Goal: Task Accomplishment & Management: Complete application form

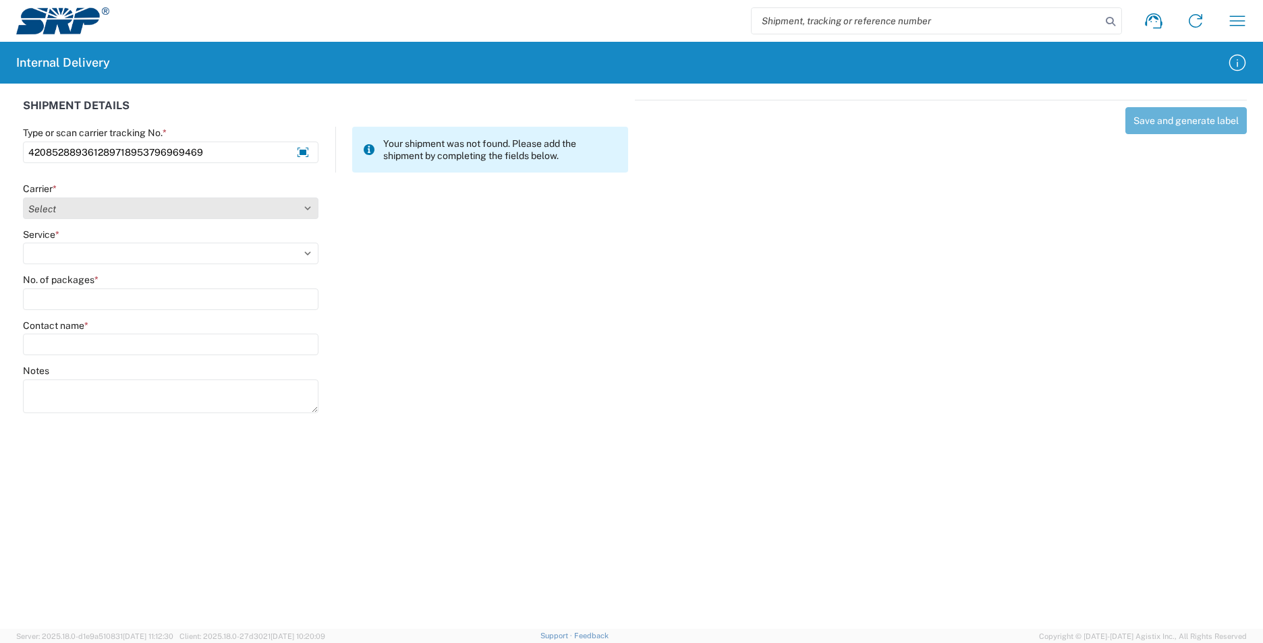
type input "420852889361289718953796969469"
click at [308, 211] on select "Select Amazon Logistics ATI Trucking BC Dimerco Logistics Empire Southwest FedE…" at bounding box center [170, 209] width 295 height 22
select select "137"
click at [23, 198] on select "Select Amazon Logistics ATI Trucking BC Dimerco Logistics Empire Southwest FedE…" at bounding box center [170, 209] width 295 height 22
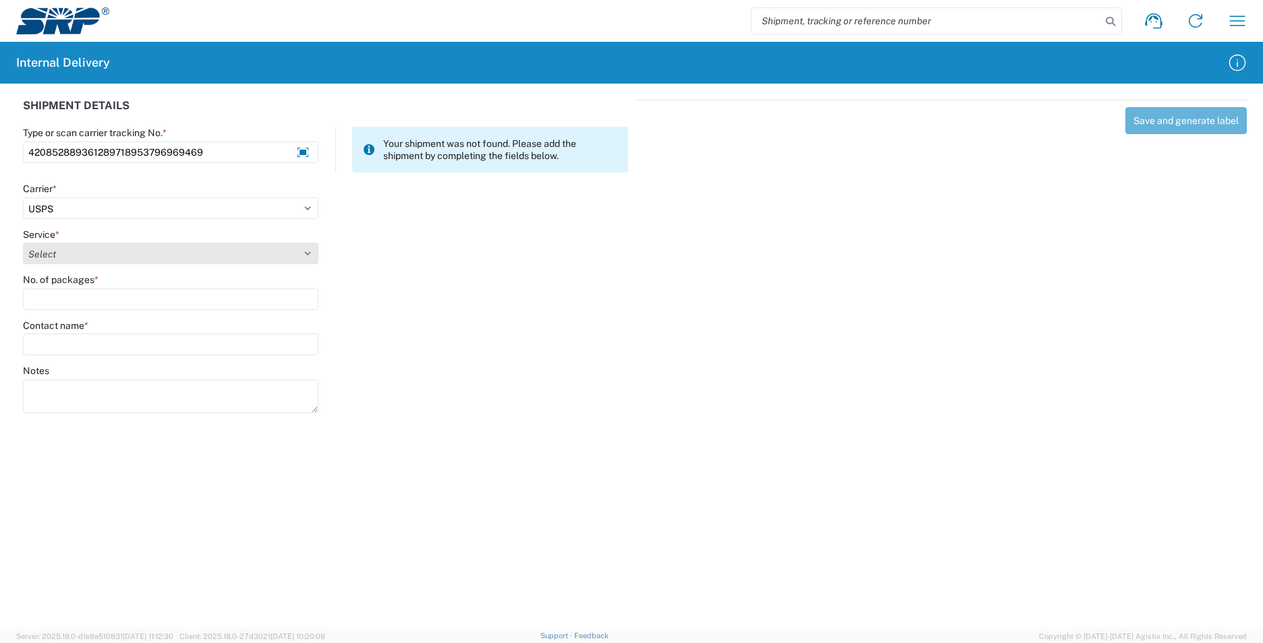
click at [304, 249] on select "Select 3 - 5 Day Bound Printed Matter Express Mail Flat-Rate Envelope Express M…" at bounding box center [170, 254] width 295 height 22
select select "17817"
click at [23, 243] on select "Select 3 - 5 Day Bound Printed Matter Express Mail Flat-Rate Envelope Express M…" at bounding box center [170, 254] width 295 height 22
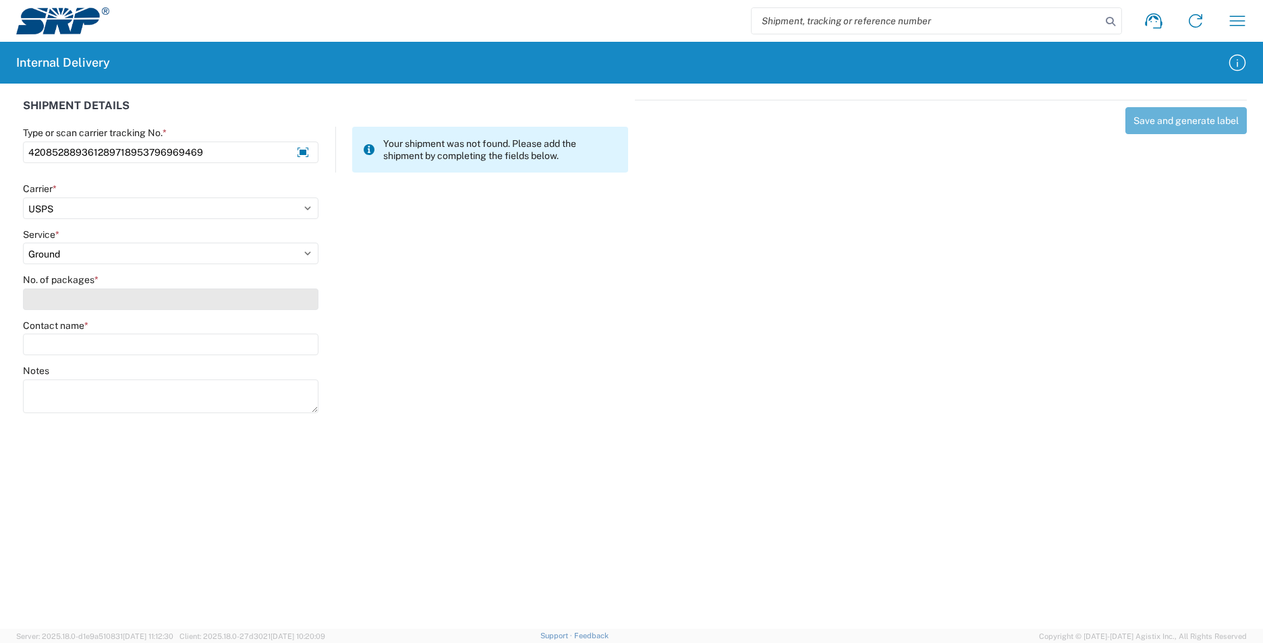
click at [111, 306] on input "No. of packages *" at bounding box center [170, 300] width 295 height 22
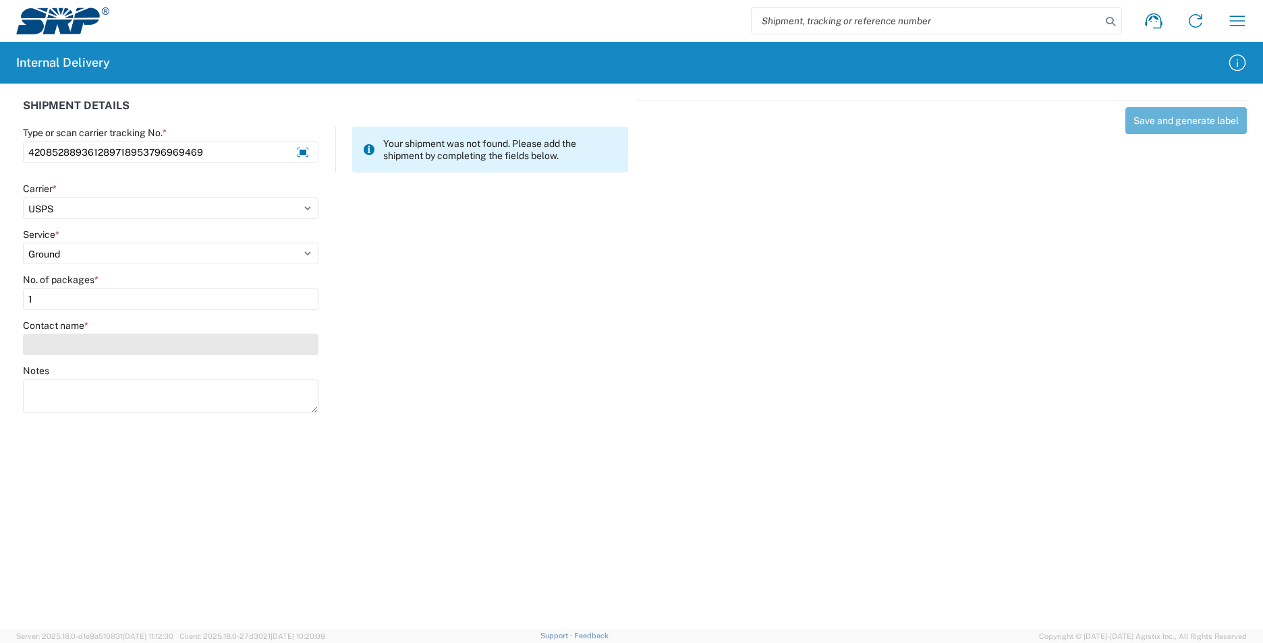
type input "1"
click at [111, 343] on input "Contact name *" at bounding box center [170, 345] width 295 height 22
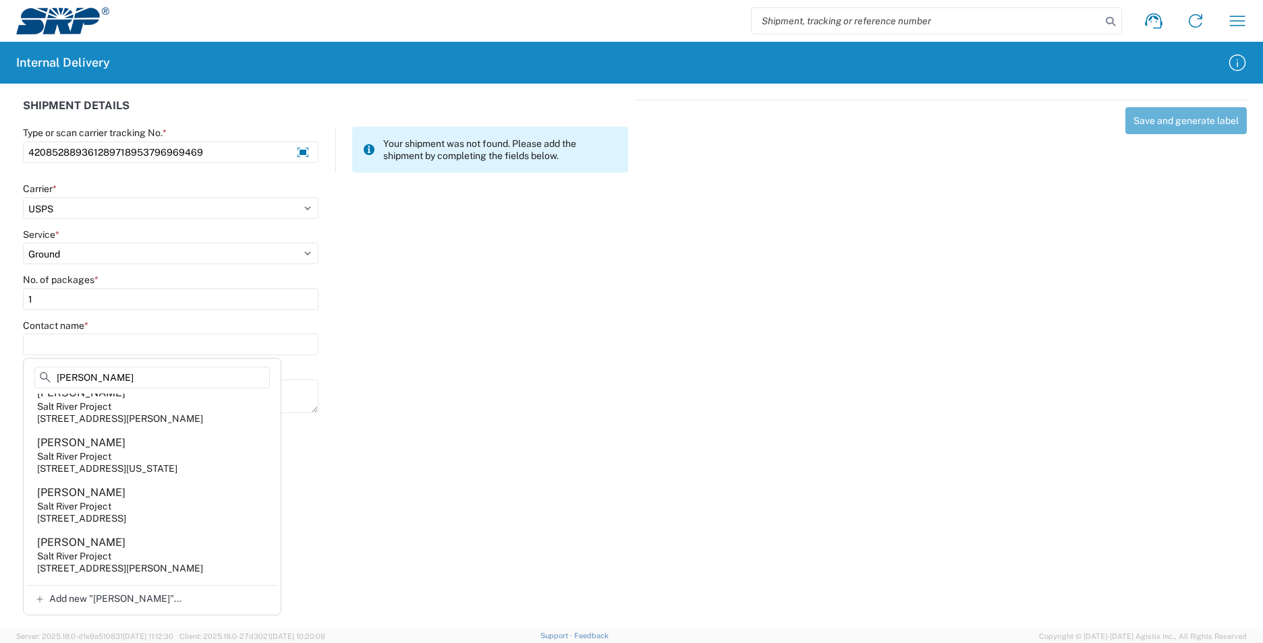
scroll to position [1754, 0]
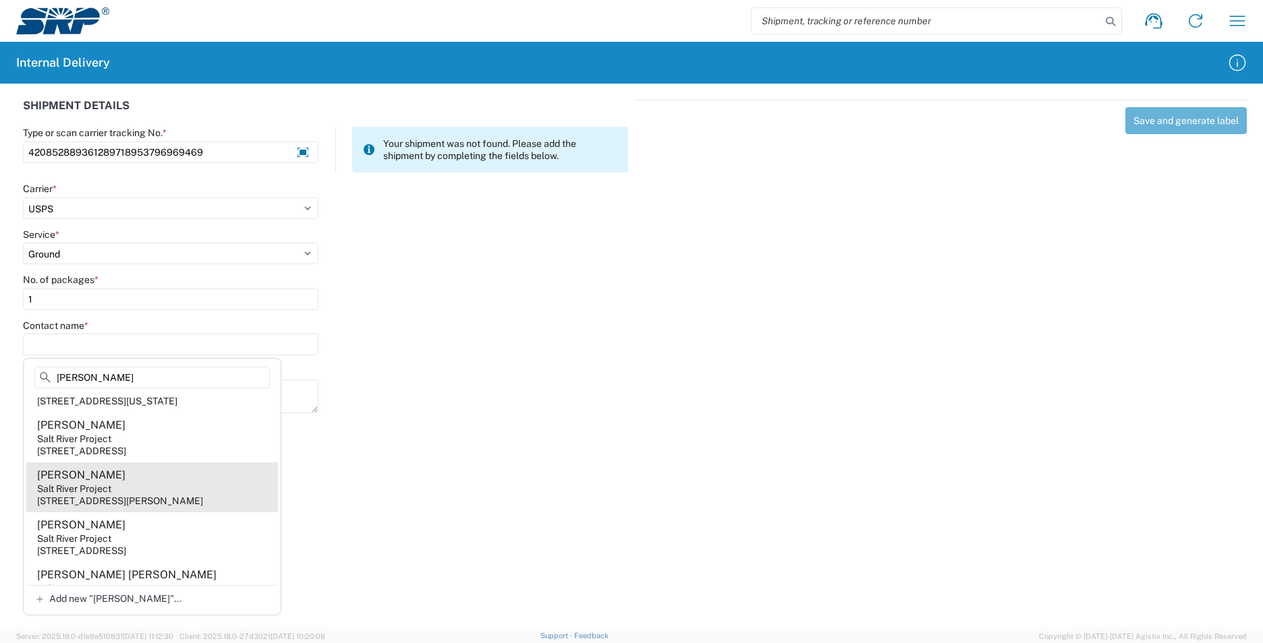
type input "[PERSON_NAME]"
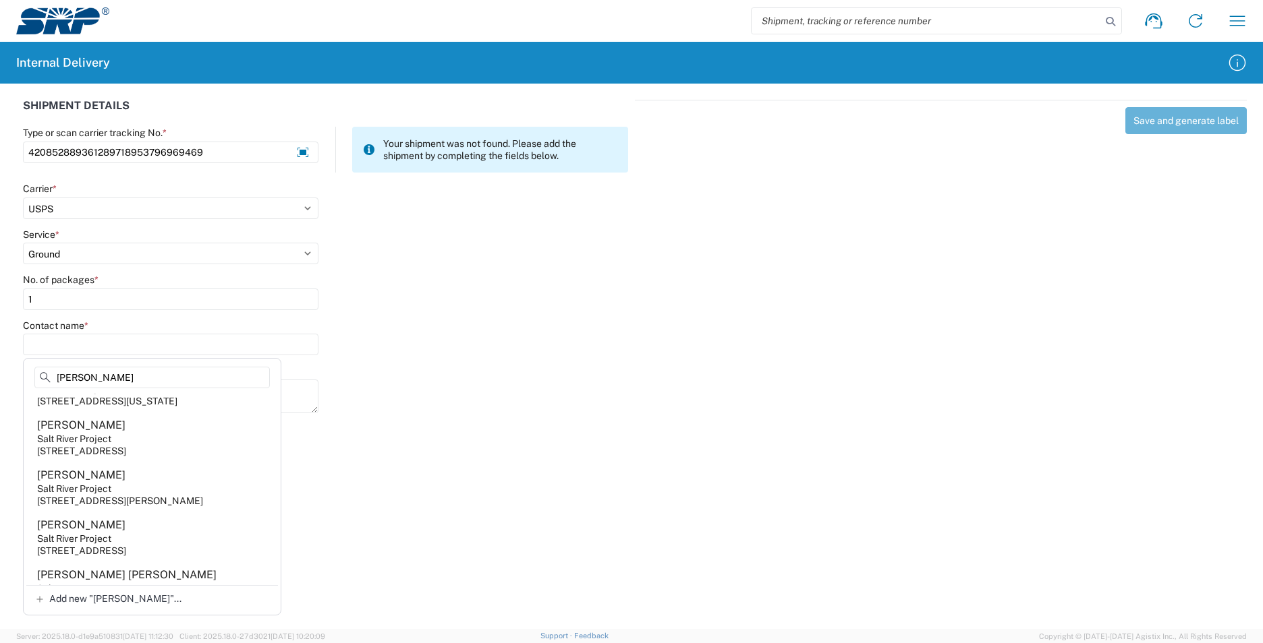
click at [198, 513] on agx-address-suggestion-item "[PERSON_NAME] Salt River Project [STREET_ADDRESS][PERSON_NAME]" at bounding box center [152, 488] width 252 height 50
type input "[PERSON_NAME]"
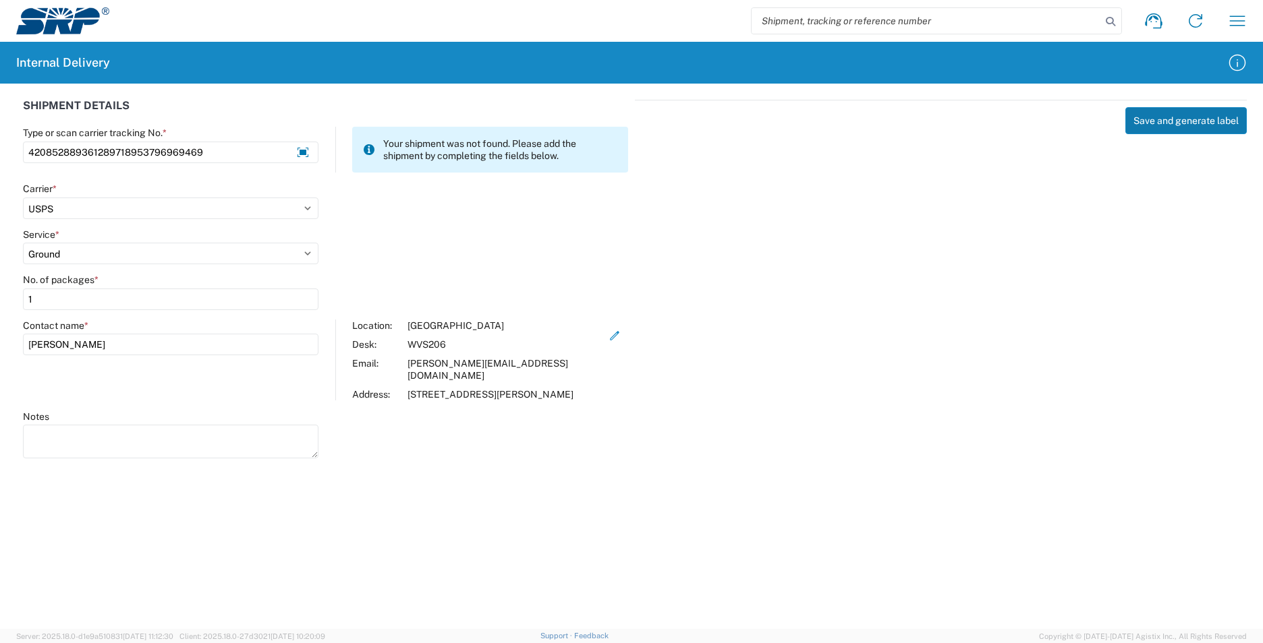
click at [1145, 121] on button "Save and generate label" at bounding box center [1185, 120] width 121 height 27
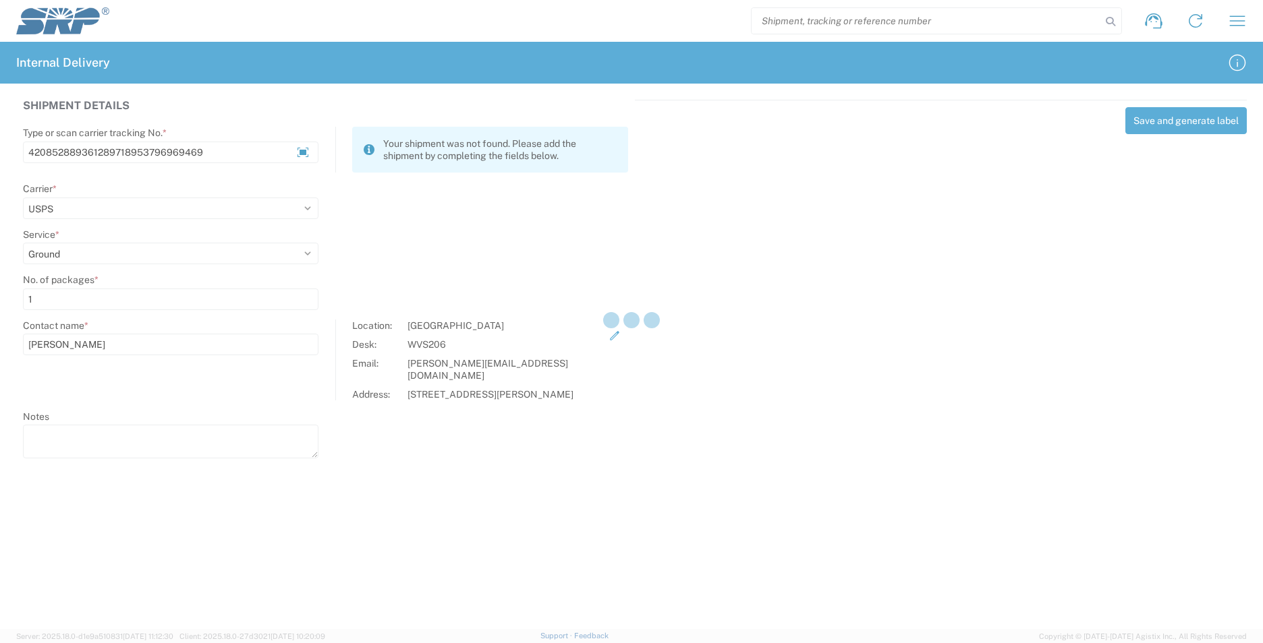
select select
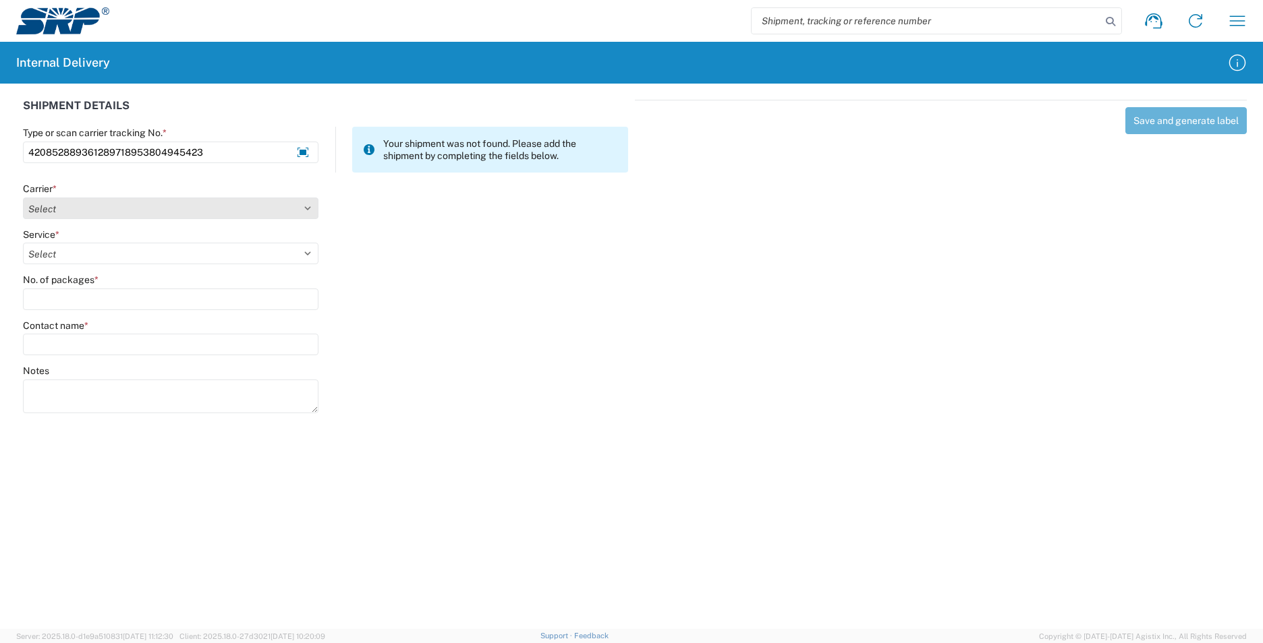
type input "420852889361289718953804945423"
click at [312, 209] on select "Select Amazon Logistics ATI Trucking BC Dimerco Logistics Empire Southwest FedE…" at bounding box center [170, 209] width 295 height 22
select select "137"
click at [23, 198] on select "Select Amazon Logistics ATI Trucking BC Dimerco Logistics Empire Southwest FedE…" at bounding box center [170, 209] width 295 height 22
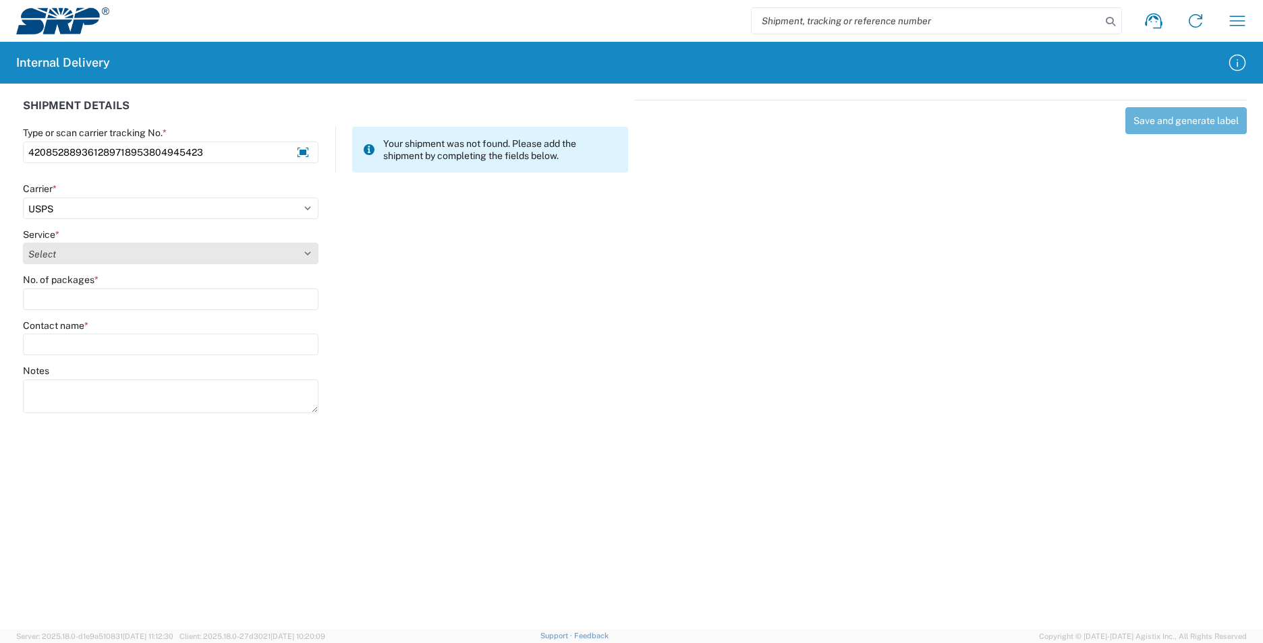
click at [312, 250] on select "Select 3 - 5 Day Bound Printed Matter Express Mail Flat-Rate Envelope Express M…" at bounding box center [170, 254] width 295 height 22
select select "17817"
click at [23, 243] on select "Select 3 - 5 Day Bound Printed Matter Express Mail Flat-Rate Envelope Express M…" at bounding box center [170, 254] width 295 height 22
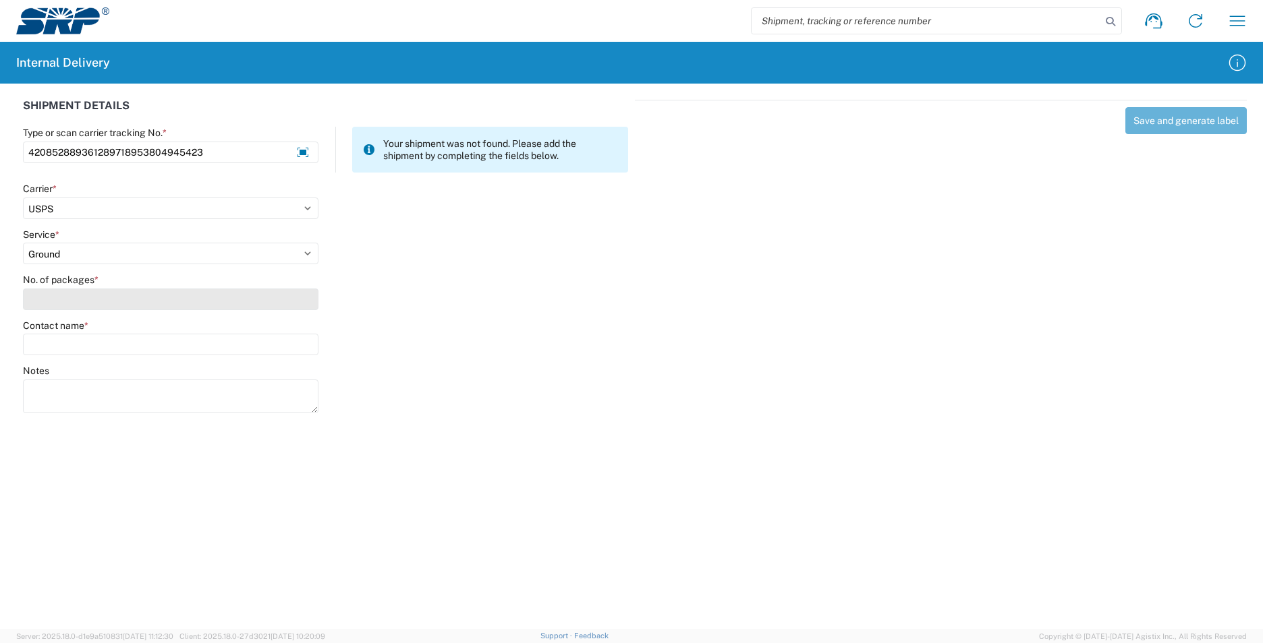
click at [254, 295] on input "No. of packages *" at bounding box center [170, 300] width 295 height 22
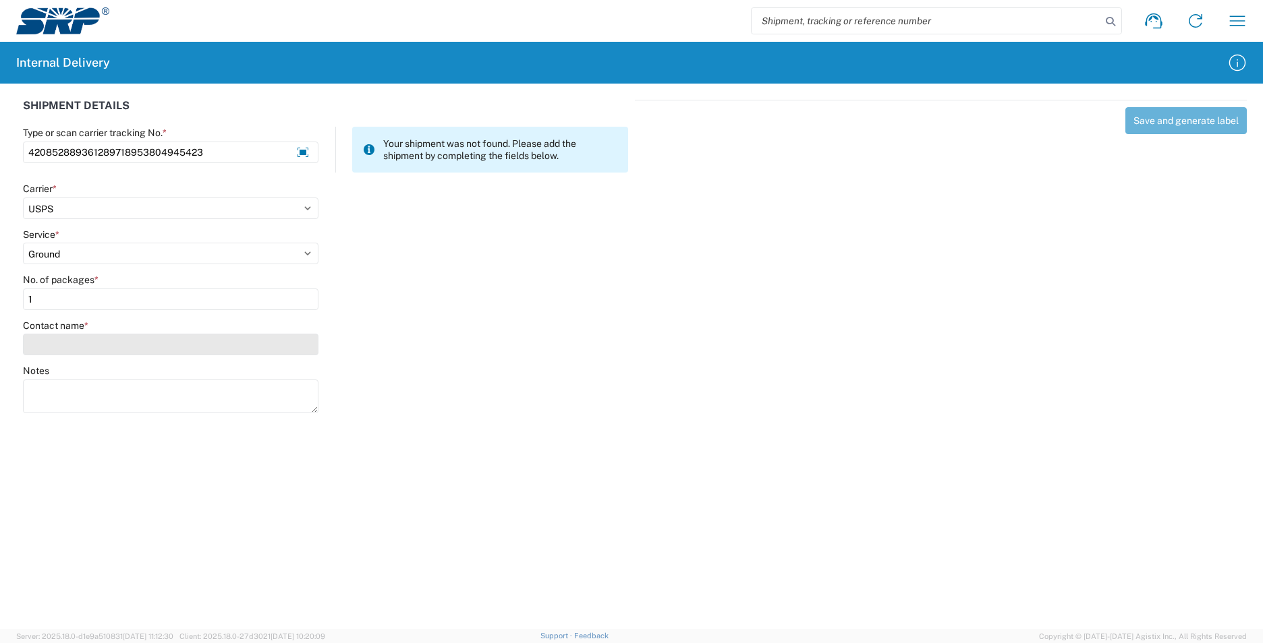
type input "1"
click at [228, 347] on input "Contact name *" at bounding box center [170, 345] width 295 height 22
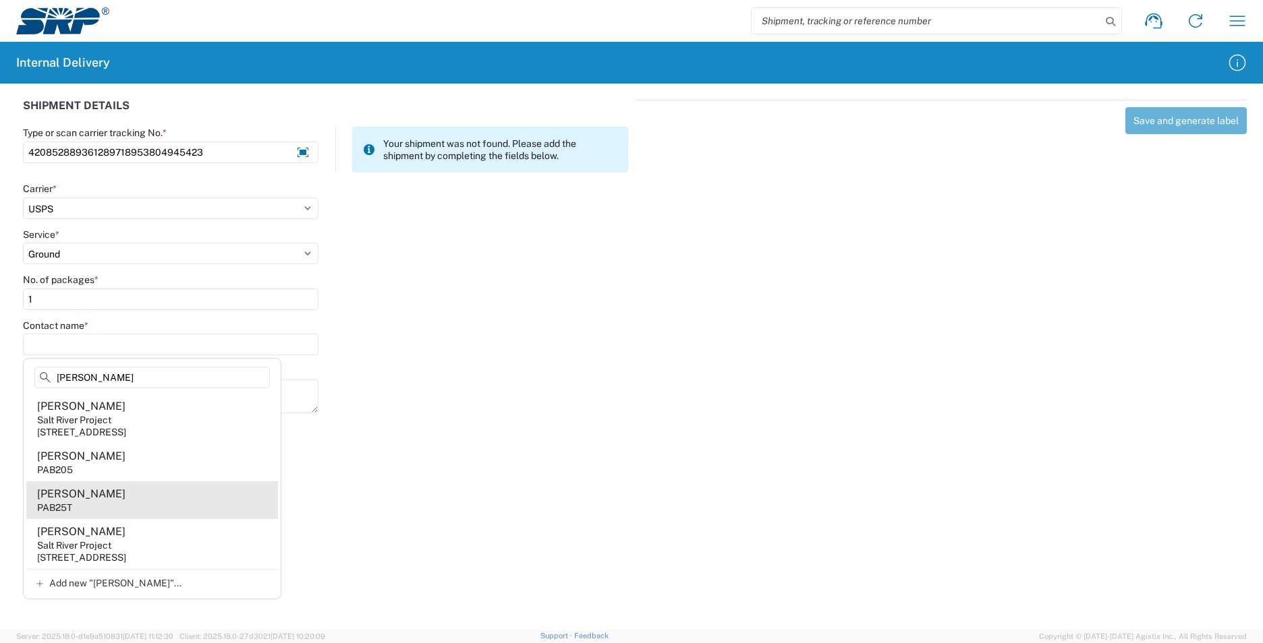
type input "[PERSON_NAME]"
click at [150, 497] on agx-address-suggestion-item "[PERSON_NAME] PAB25T" at bounding box center [152, 501] width 252 height 38
type input "[PERSON_NAME]"
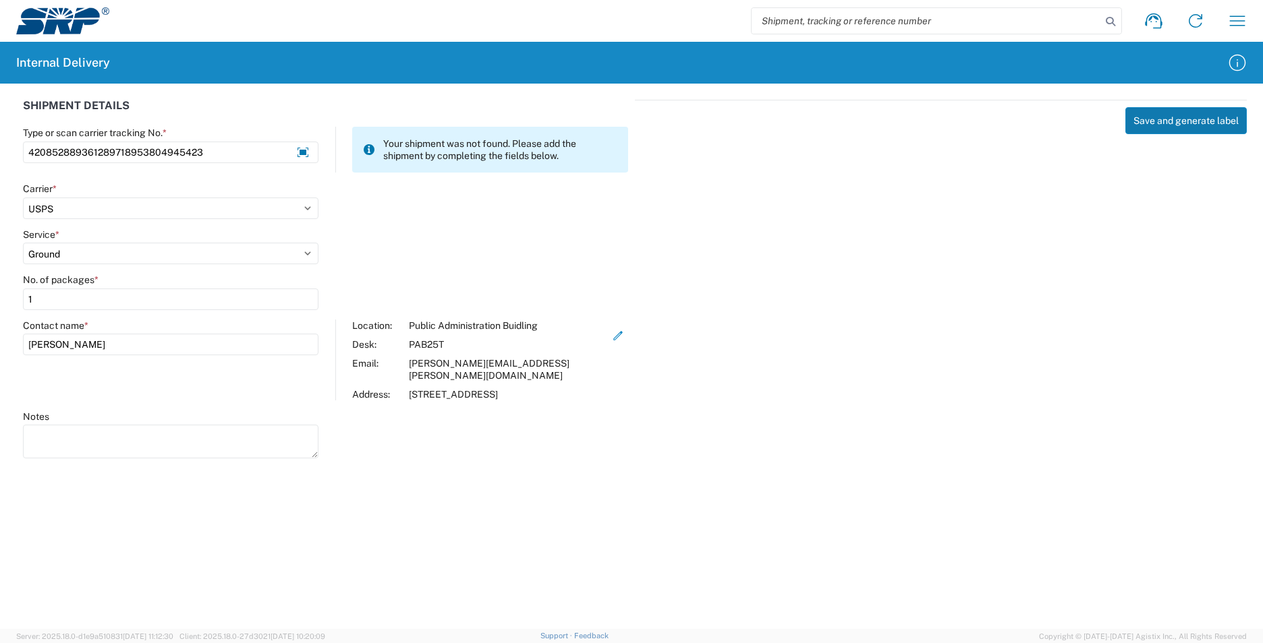
click at [1197, 127] on button "Save and generate label" at bounding box center [1185, 120] width 121 height 27
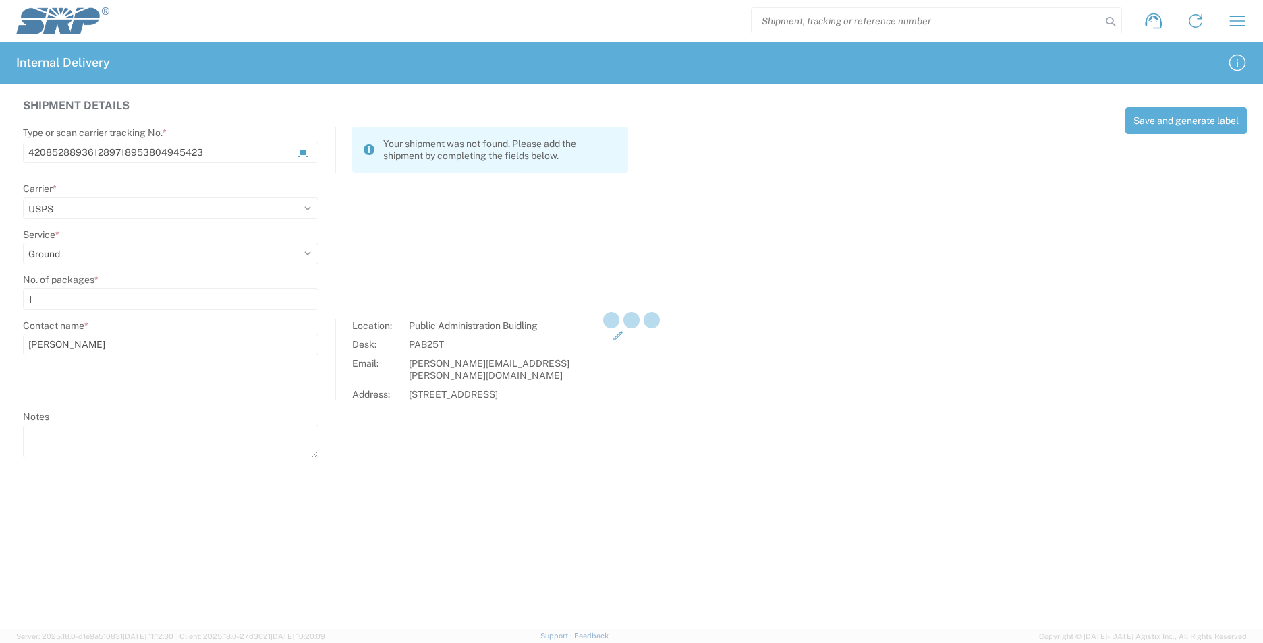
select select
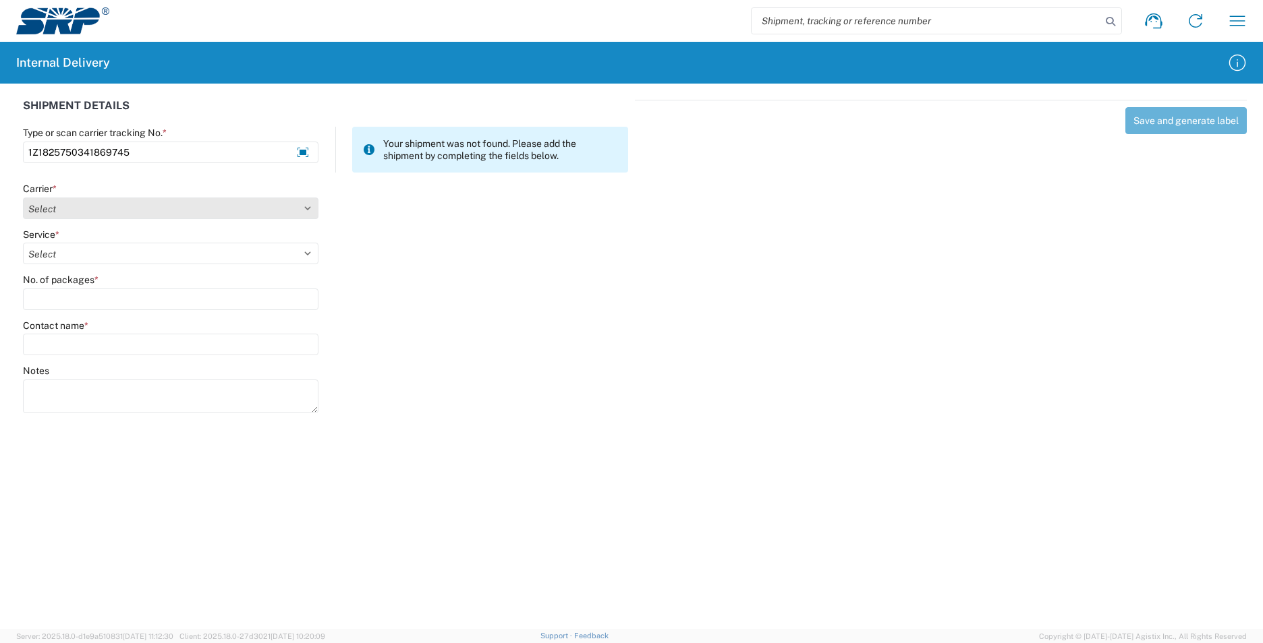
type input "1Z1825750341869745"
click at [312, 208] on select "Select Amazon Logistics ATI Trucking BC Dimerco Logistics Empire Southwest FedE…" at bounding box center [170, 209] width 295 height 22
select select "12"
click at [23, 198] on select "Select Amazon Logistics ATI Trucking BC Dimerco Logistics Empire Southwest FedE…" at bounding box center [170, 209] width 295 height 22
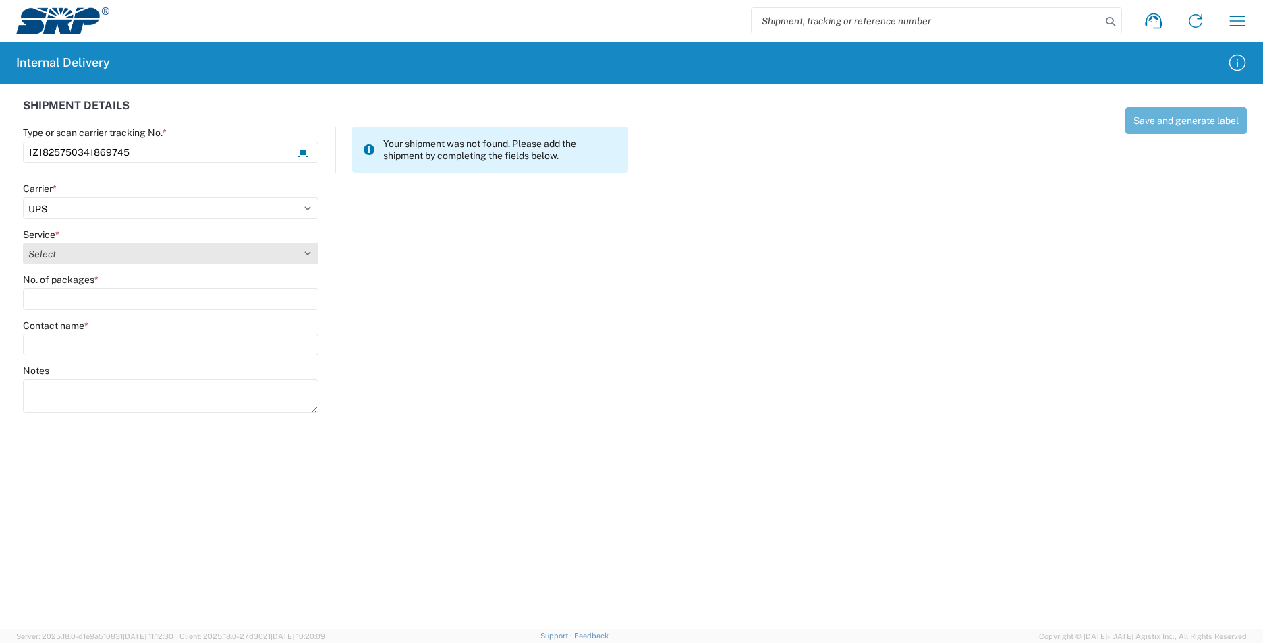
click at [308, 257] on select "Select 2nd Day Air 2nd Day Air A.M. 3 Day Select Basic BOUND PRINTED MATTER, UP…" at bounding box center [170, 254] width 295 height 22
select select "43"
click at [23, 243] on select "Select 2nd Day Air 2nd Day Air A.M. 3 Day Select Basic BOUND PRINTED MATTER, UP…" at bounding box center [170, 254] width 295 height 22
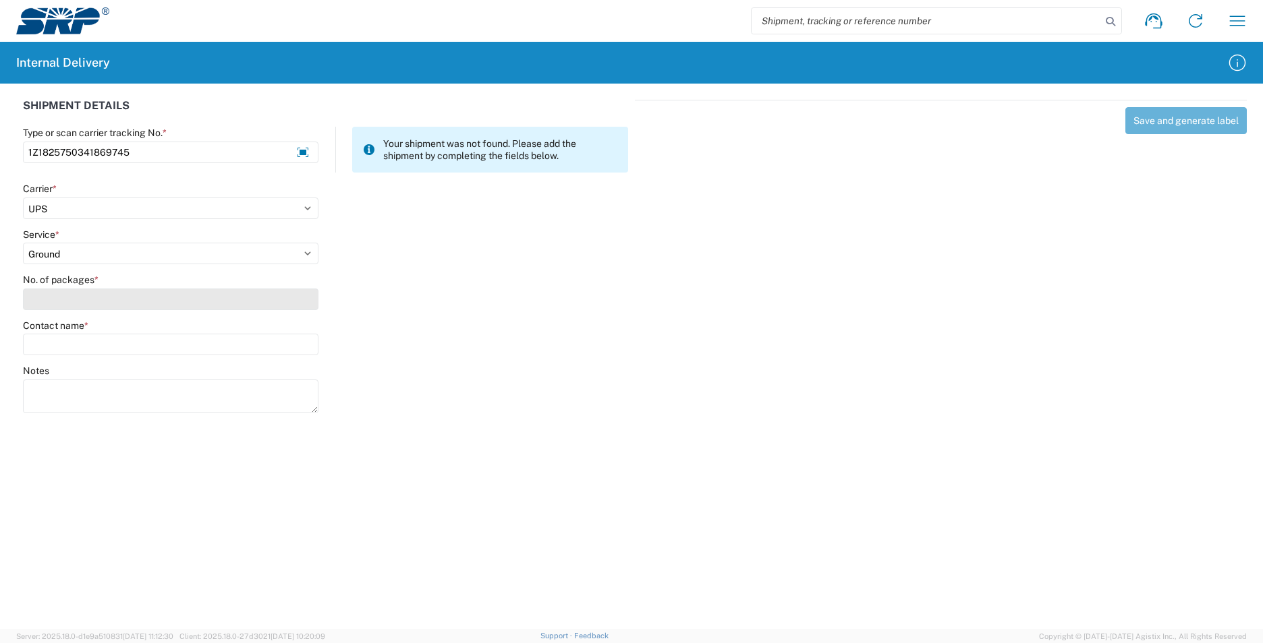
click at [115, 301] on input "No. of packages *" at bounding box center [170, 300] width 295 height 22
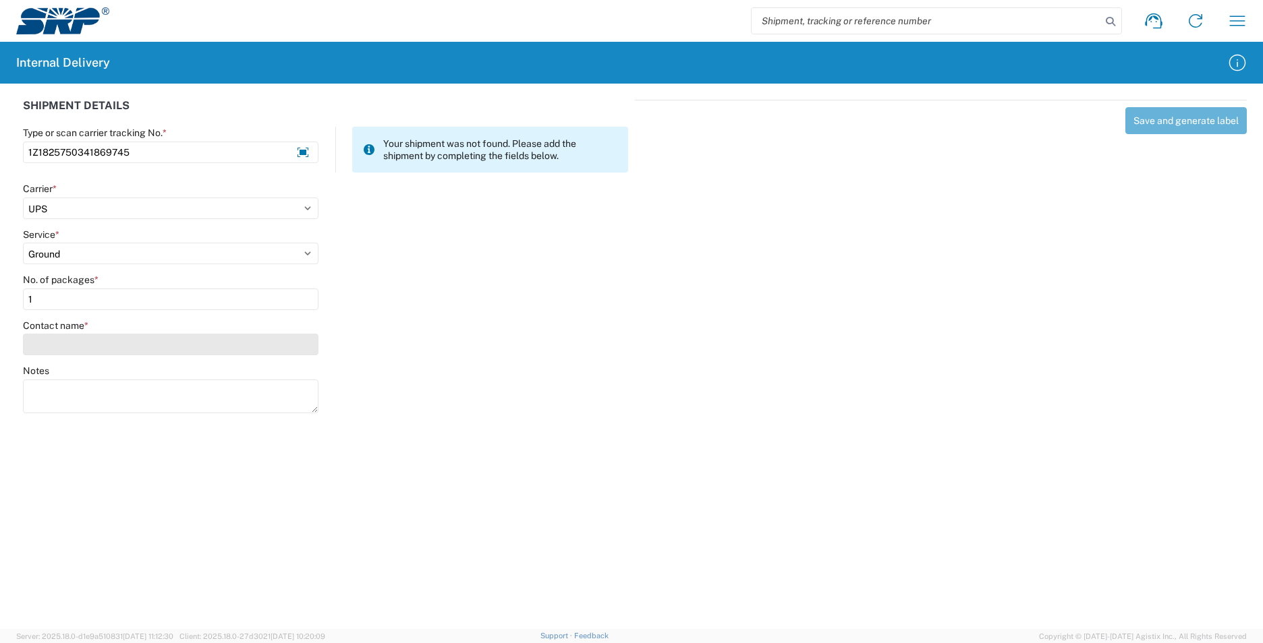
type input "1"
click at [127, 351] on input "Contact name *" at bounding box center [170, 345] width 295 height 22
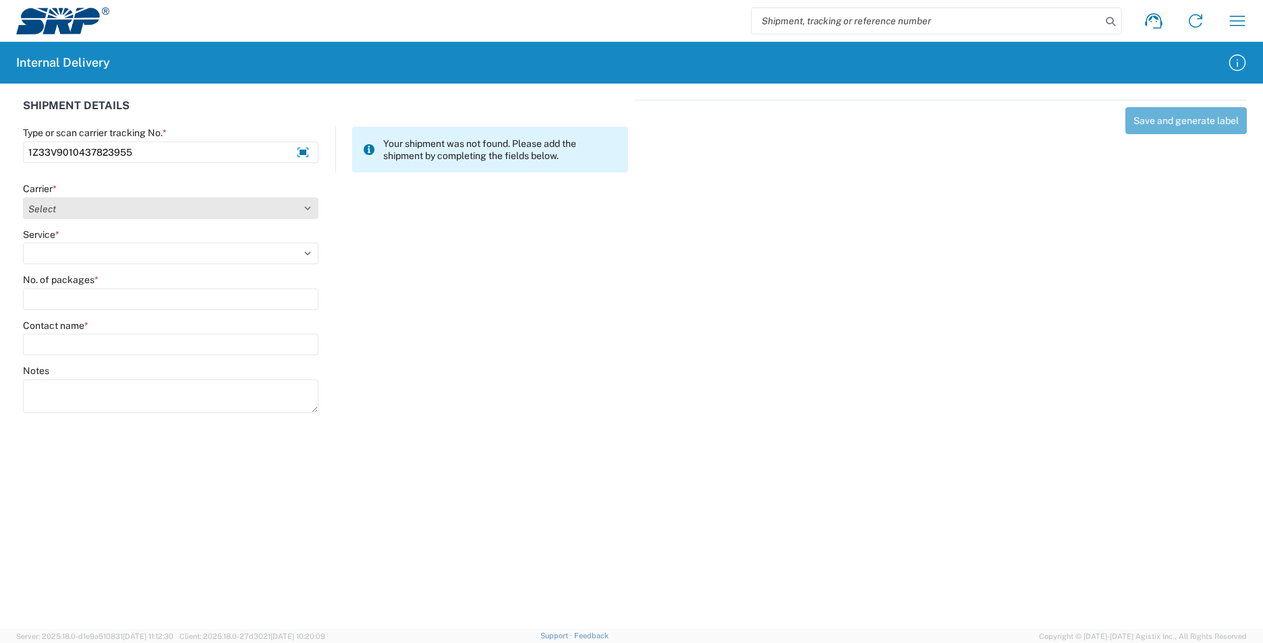
type input "1Z33V9010437823955"
click at [310, 211] on select "Select Amazon Logistics ATI Trucking BC Dimerco Logistics Empire Southwest FedE…" at bounding box center [170, 209] width 295 height 22
select select "12"
click at [23, 198] on select "Select Amazon Logistics ATI Trucking BC Dimerco Logistics Empire Southwest FedE…" at bounding box center [170, 209] width 295 height 22
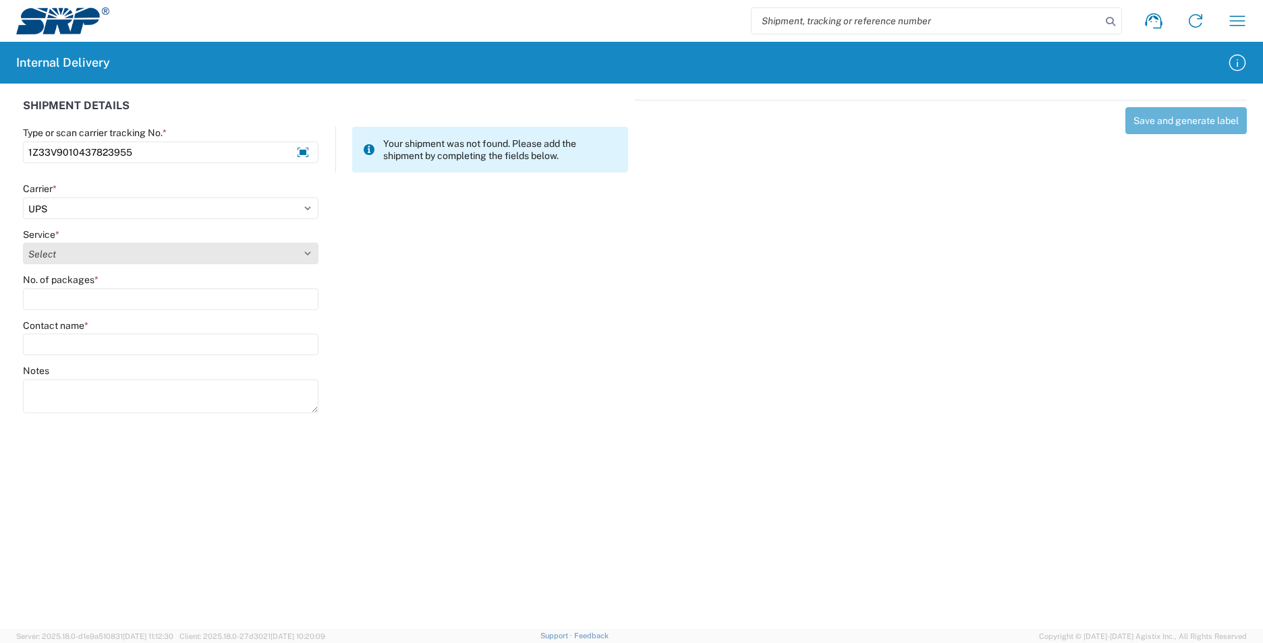
click at [310, 250] on select "Select 2nd Day Air 2nd Day Air A.M. 3 Day Select Basic BOUND PRINTED MATTER, UP…" at bounding box center [170, 254] width 295 height 22
select select "43"
click at [23, 243] on select "Select 2nd Day Air 2nd Day Air A.M. 3 Day Select Basic BOUND PRINTED MATTER, UP…" at bounding box center [170, 254] width 295 height 22
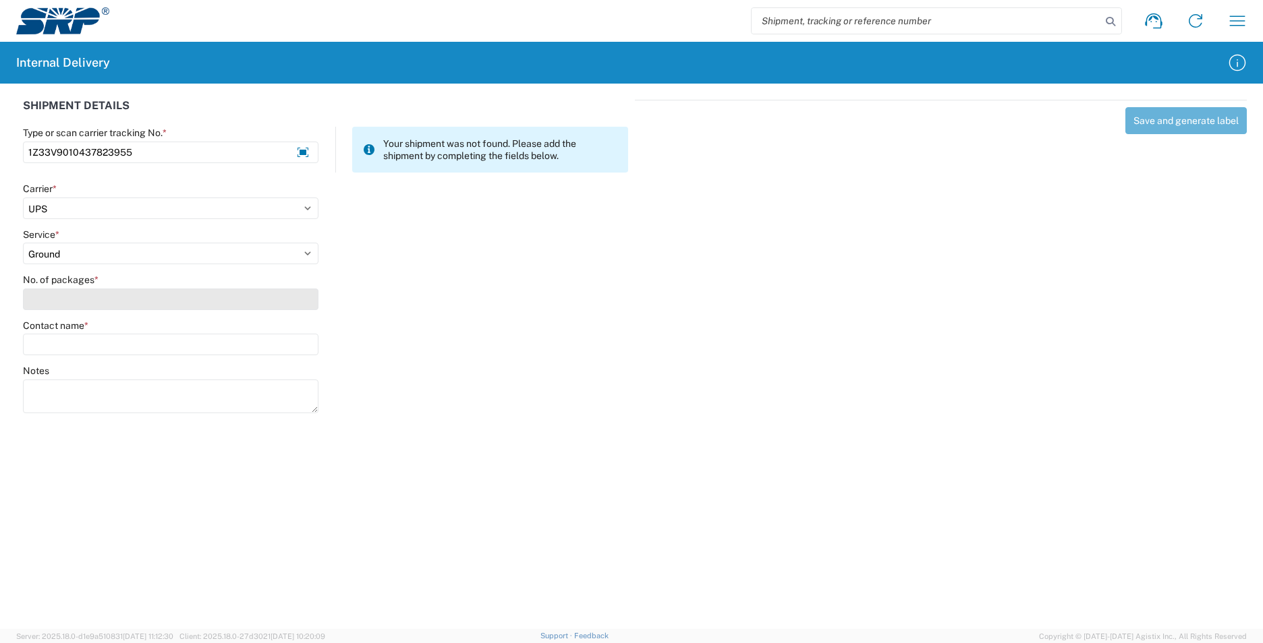
click at [192, 290] on input "No. of packages *" at bounding box center [170, 300] width 295 height 22
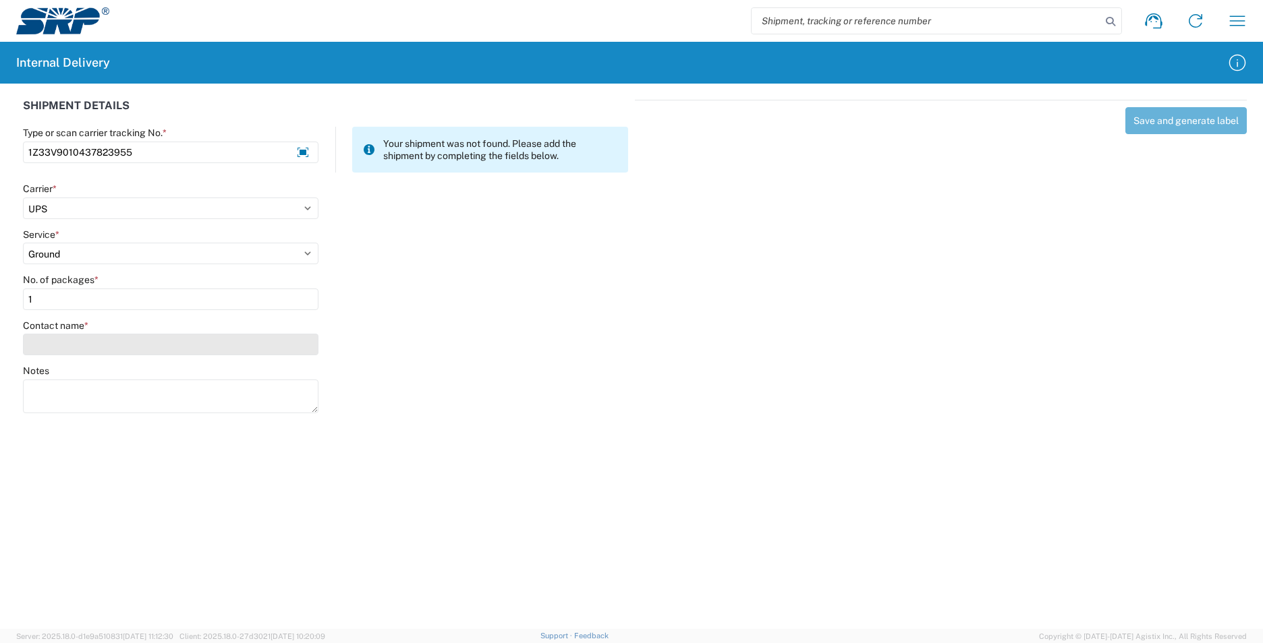
type input "1"
click at [169, 339] on input "Contact name *" at bounding box center [170, 345] width 295 height 22
type input "L"
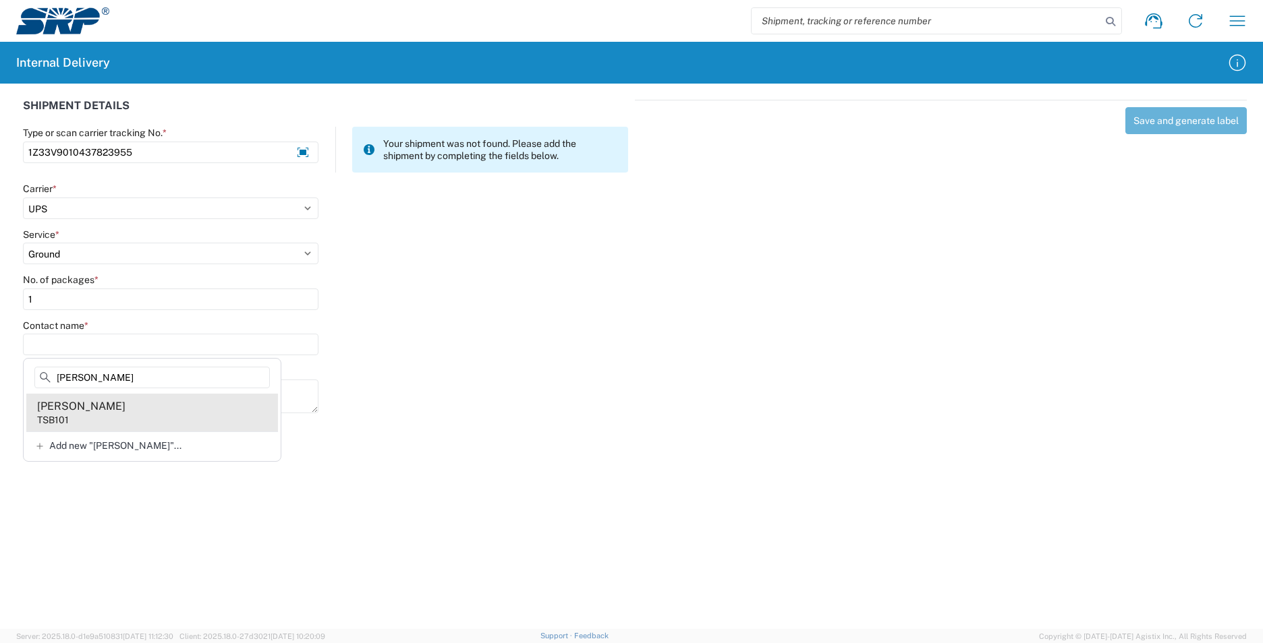
type input "Eduardo"
click at [141, 406] on agx-address-suggestion-item "Eduardo Garcia TSB101" at bounding box center [152, 413] width 252 height 38
type input "Eduardo Garcia"
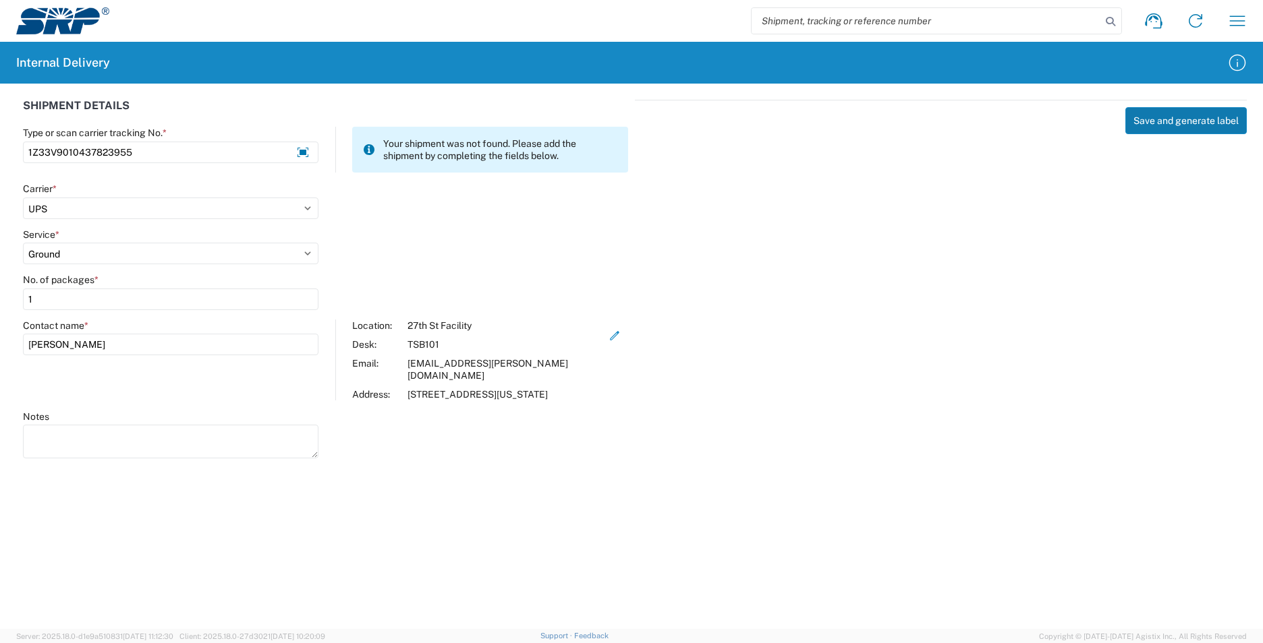
click at [1166, 123] on button "Save and generate label" at bounding box center [1185, 120] width 121 height 27
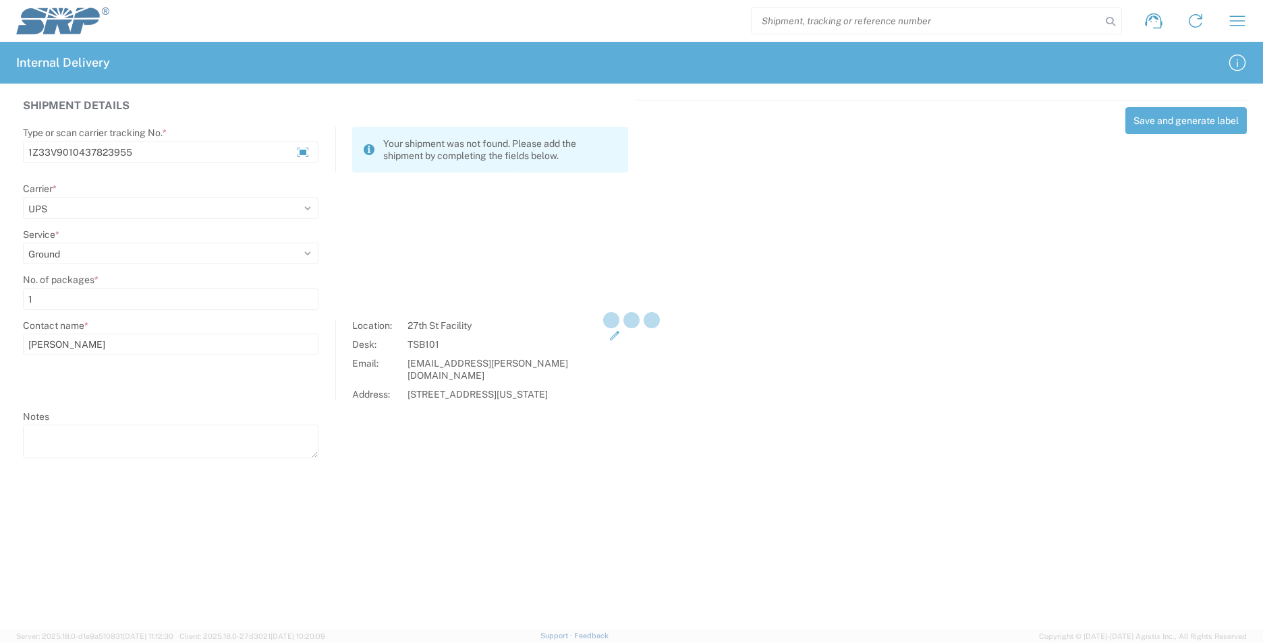
select select
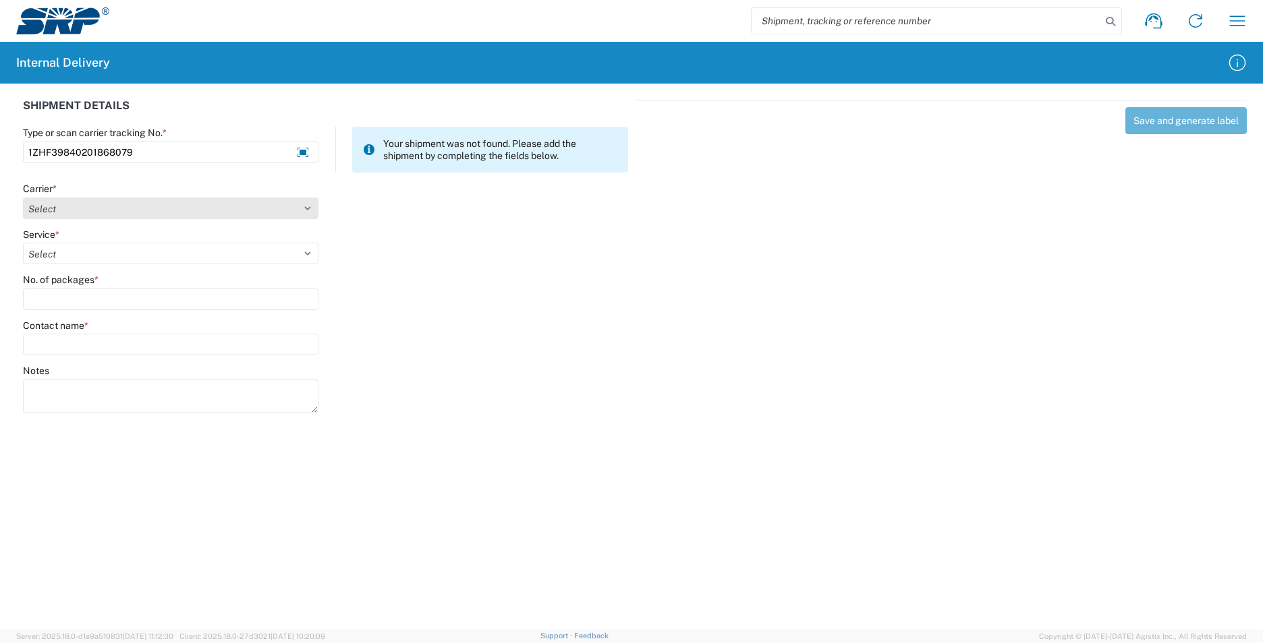
type input "1ZHF39840201868079"
click at [312, 210] on select "Select Amazon Logistics ATI Trucking BC Dimerco Logistics Empire Southwest FedE…" at bounding box center [170, 209] width 295 height 22
click at [23, 198] on select "Select Amazon Logistics ATI Trucking BC Dimerco Logistics Empire Southwest FedE…" at bounding box center [170, 209] width 295 height 22
click at [313, 208] on select "Select Amazon Logistics ATI Trucking BC Dimerco Logistics Empire Southwest FedE…" at bounding box center [170, 209] width 295 height 22
select select "12"
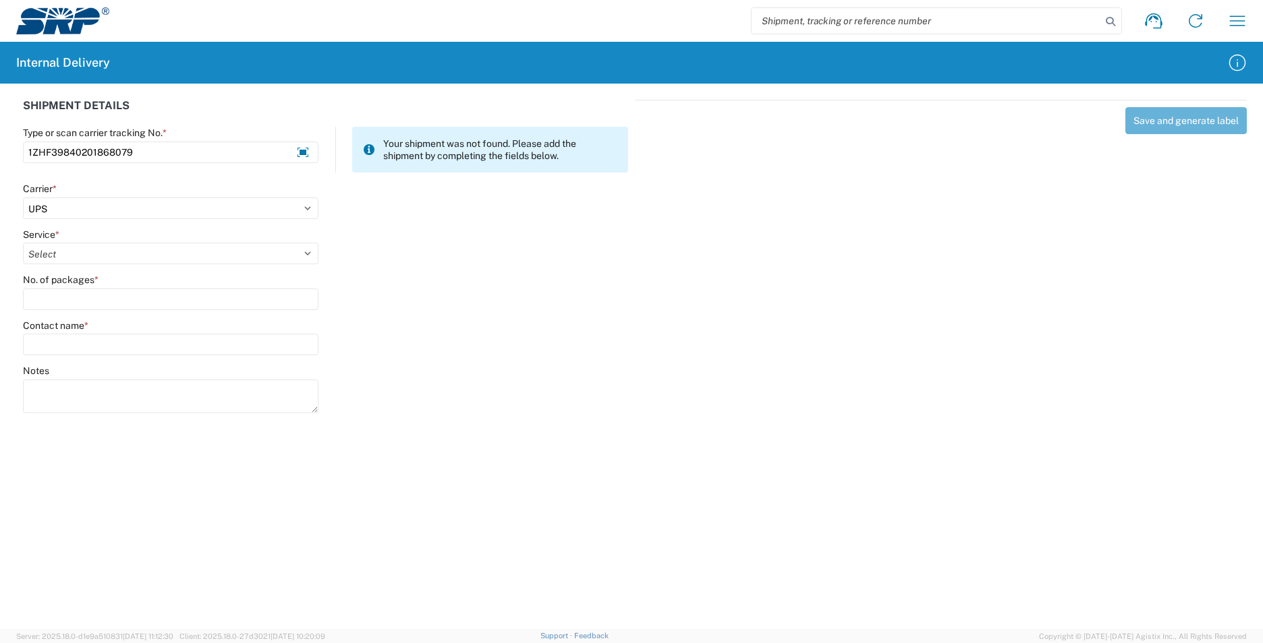
click at [23, 198] on select "Select Amazon Logistics ATI Trucking BC Dimerco Logistics Empire Southwest FedE…" at bounding box center [170, 209] width 295 height 22
drag, startPoint x: 309, startPoint y: 256, endPoint x: 305, endPoint y: 262, distance: 7.3
click at [309, 256] on select "Select 2nd Day Air 2nd Day Air A.M. 3 Day Select Basic BOUND PRINTED MATTER, UP…" at bounding box center [170, 254] width 295 height 22
select select "43"
click at [23, 243] on select "Select 2nd Day Air 2nd Day Air A.M. 3 Day Select Basic BOUND PRINTED MATTER, UP…" at bounding box center [170, 254] width 295 height 22
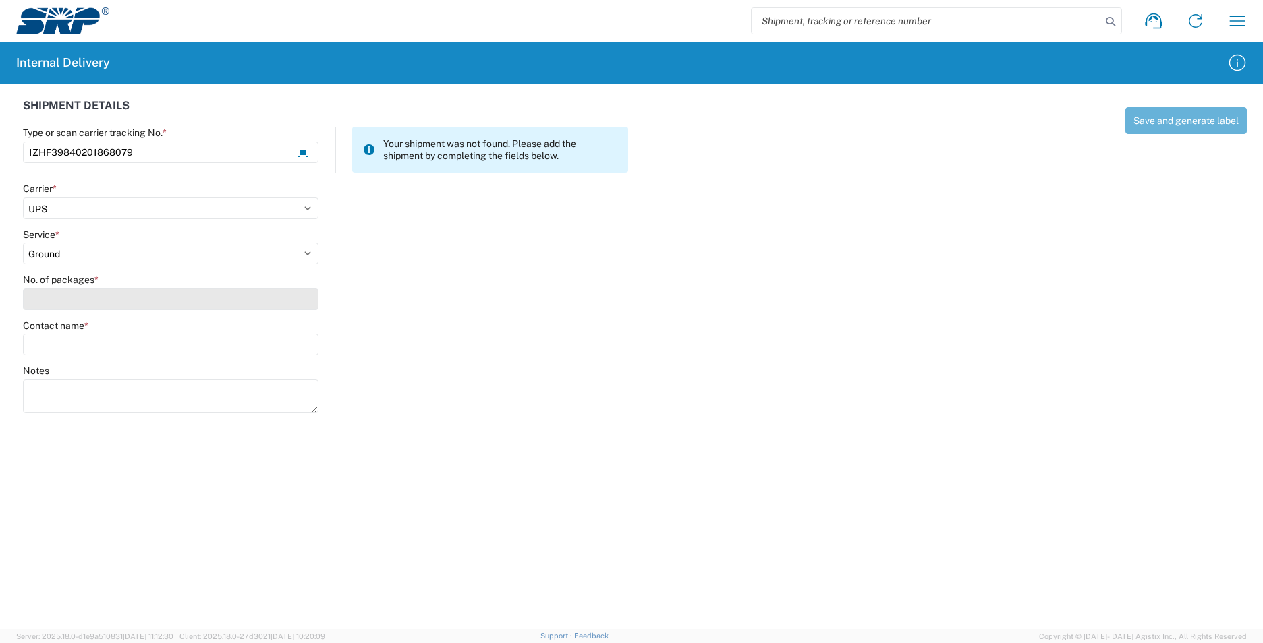
click at [152, 302] on input "No. of packages *" at bounding box center [170, 300] width 295 height 22
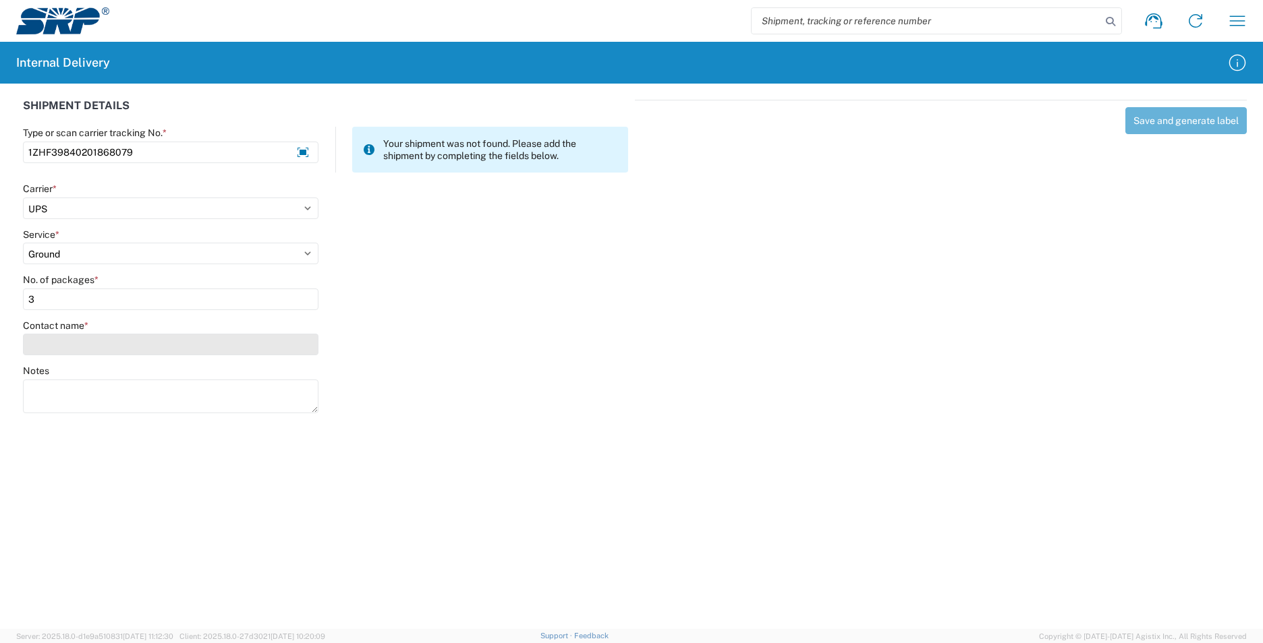
type input "3"
click at [146, 339] on input "Contact name *" at bounding box center [170, 345] width 295 height 22
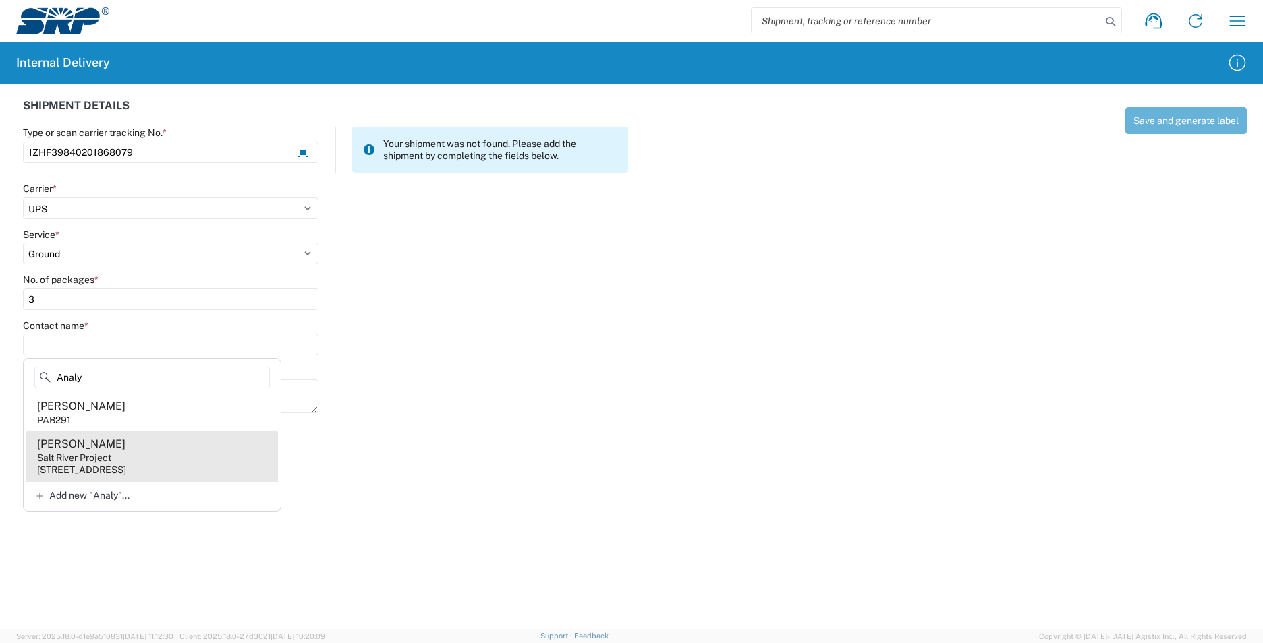
type input "Analy"
click at [179, 459] on agx-address-suggestion-item "Analy Maynez Salt River Project 1500 N Mill Ave, PAB291, Tempe, AZ, 85281, US" at bounding box center [152, 457] width 252 height 50
type input "Analy Maynez"
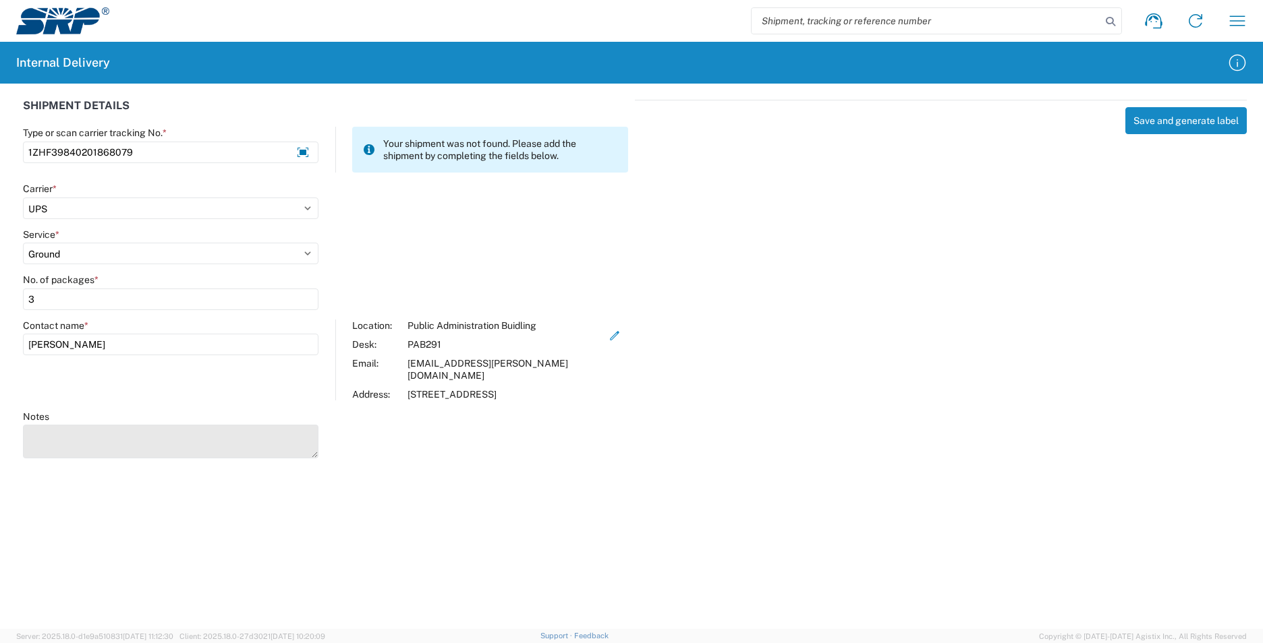
click at [108, 436] on textarea "Notes" at bounding box center [170, 442] width 295 height 34
type textarea "1Z840R4F0201468688 1ZHF39830204442391"
click at [1172, 128] on button "Save and generate label" at bounding box center [1185, 120] width 121 height 27
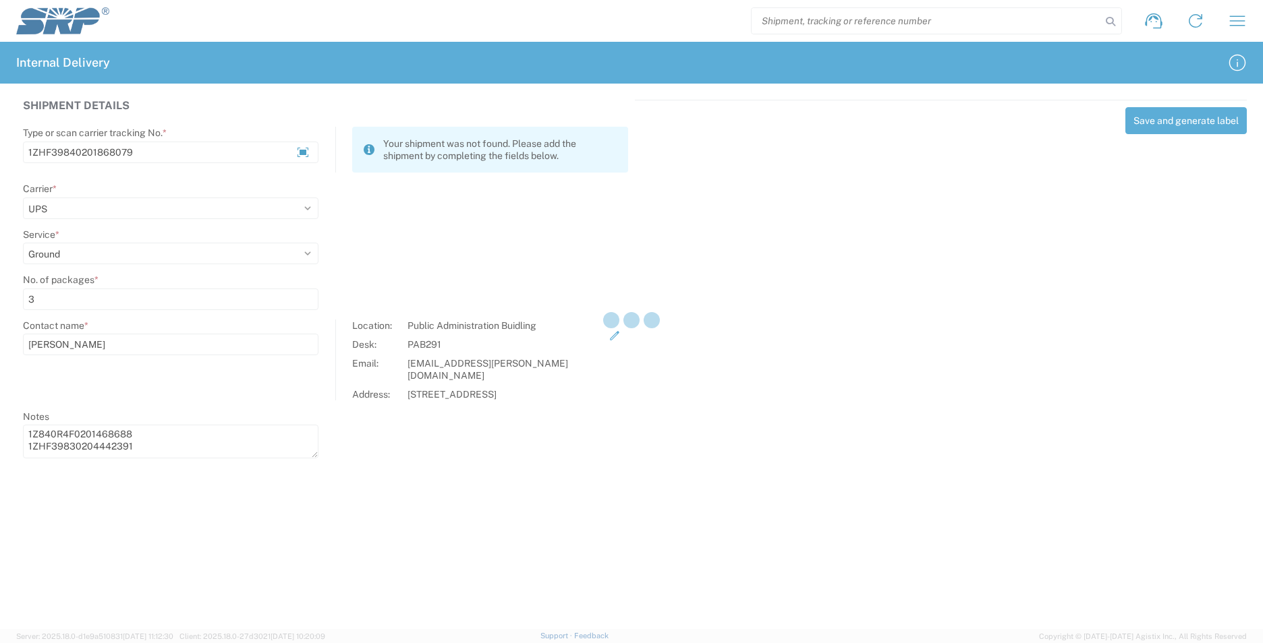
select select
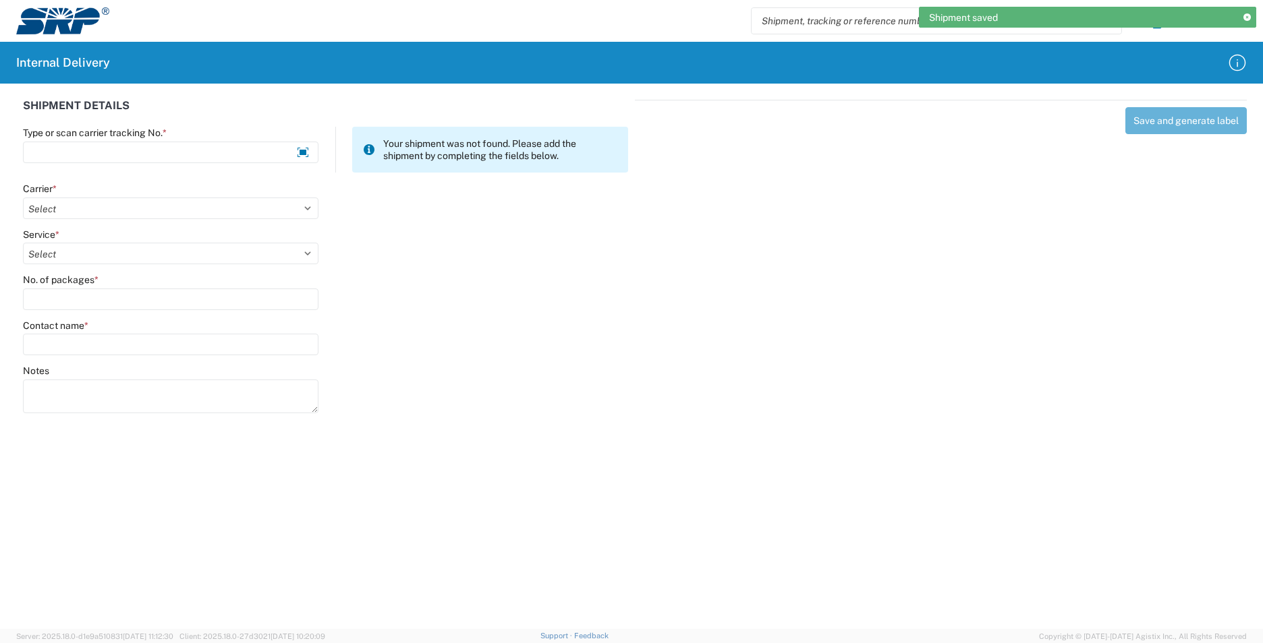
scroll to position [0, 0]
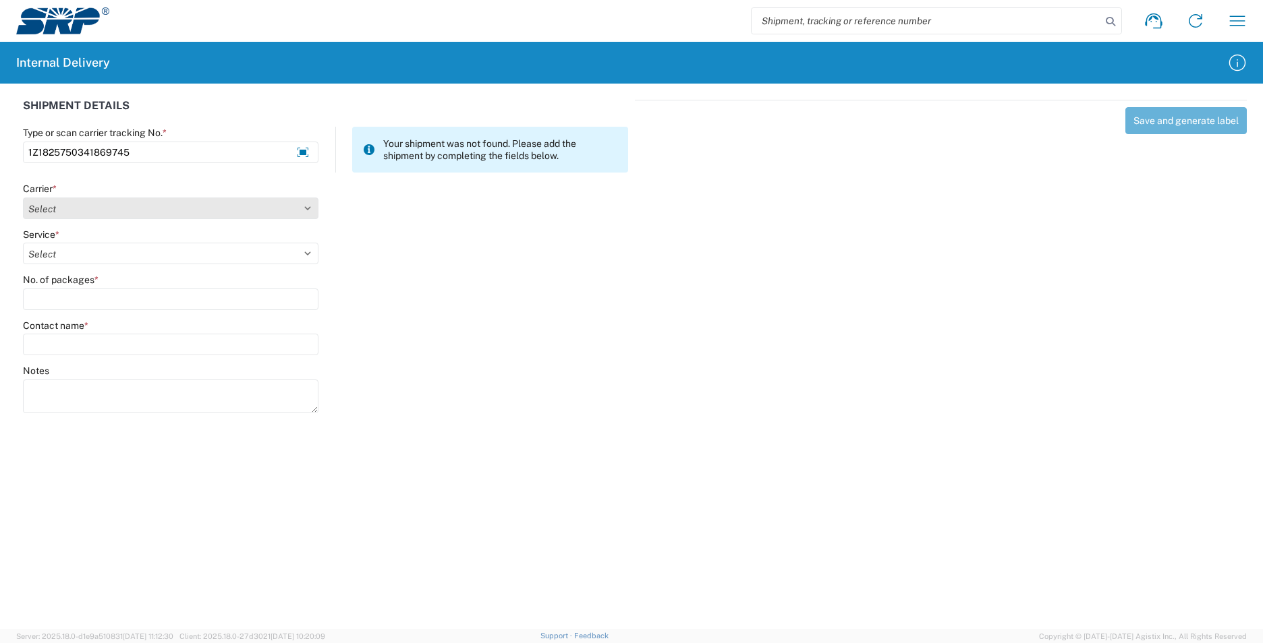
type input "1Z1825750341869745"
click at [308, 210] on select "Select Amazon Logistics ATI Trucking BC Dimerco Logistics Empire Southwest FedE…" at bounding box center [170, 209] width 295 height 22
select select "12"
click at [23, 198] on select "Select Amazon Logistics ATI Trucking BC Dimerco Logistics Empire Southwest FedE…" at bounding box center [170, 209] width 295 height 22
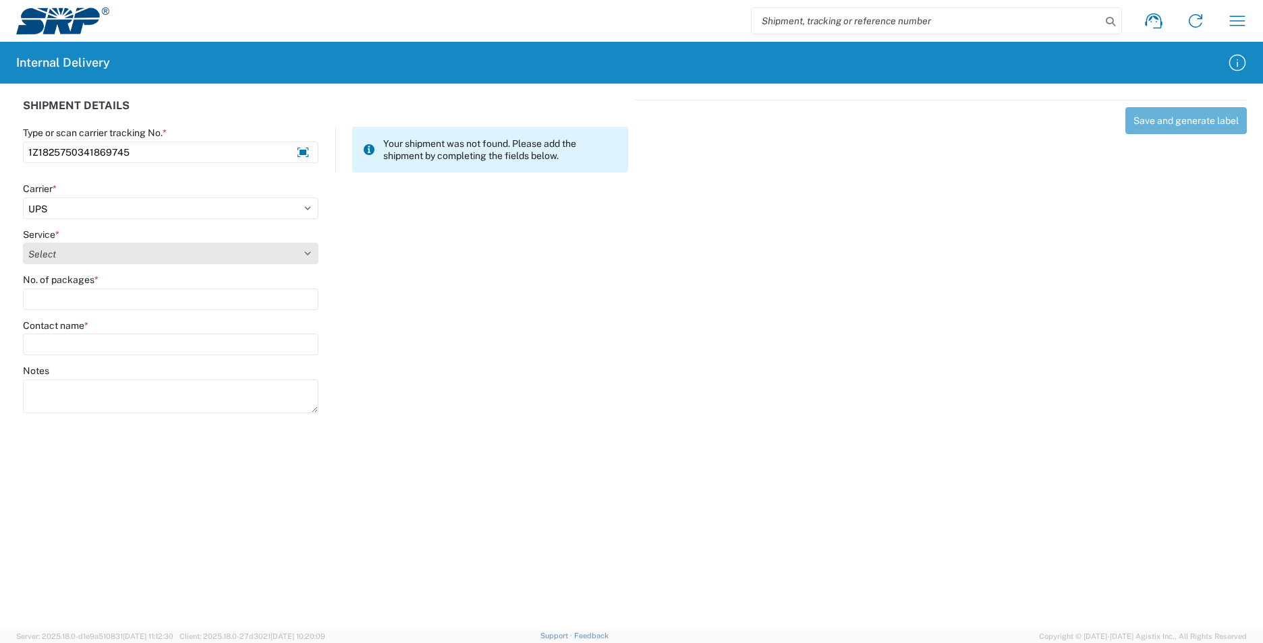
click at [304, 250] on select "Select 2nd Day Air 2nd Day Air A.M. 3 Day Select Basic BOUND PRINTED MATTER, UP…" at bounding box center [170, 254] width 295 height 22
select select "43"
click at [23, 243] on select "Select 2nd Day Air 2nd Day Air A.M. 3 Day Select Basic BOUND PRINTED MATTER, UP…" at bounding box center [170, 254] width 295 height 22
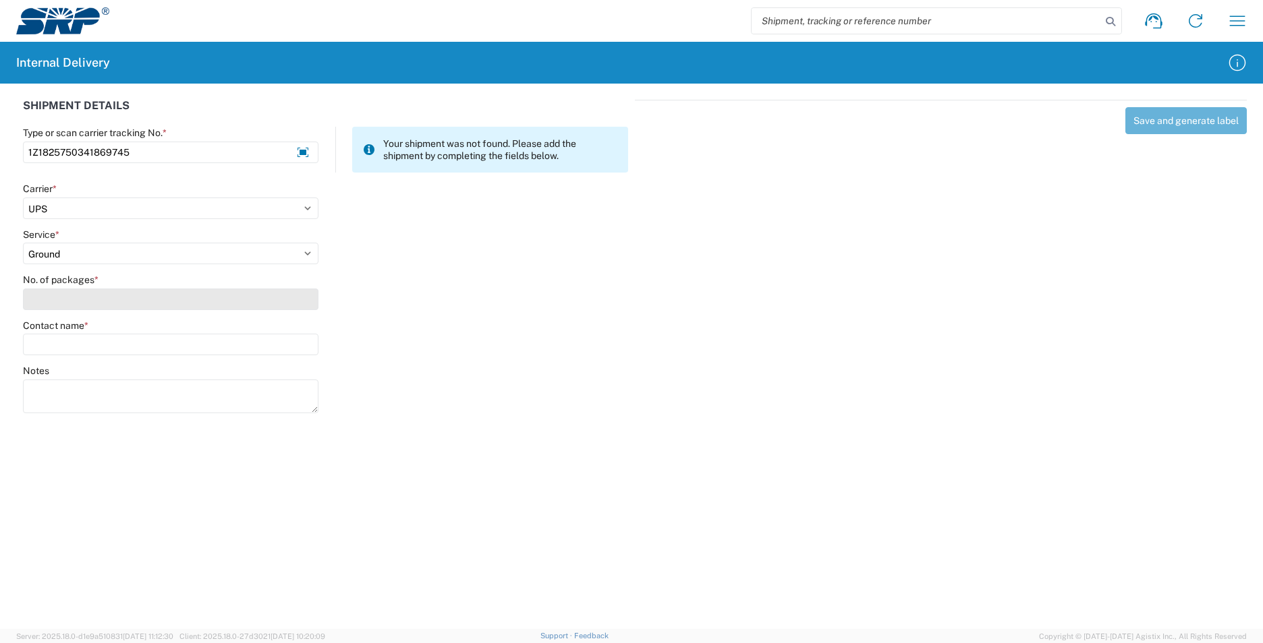
click at [128, 299] on input "No. of packages *" at bounding box center [170, 300] width 295 height 22
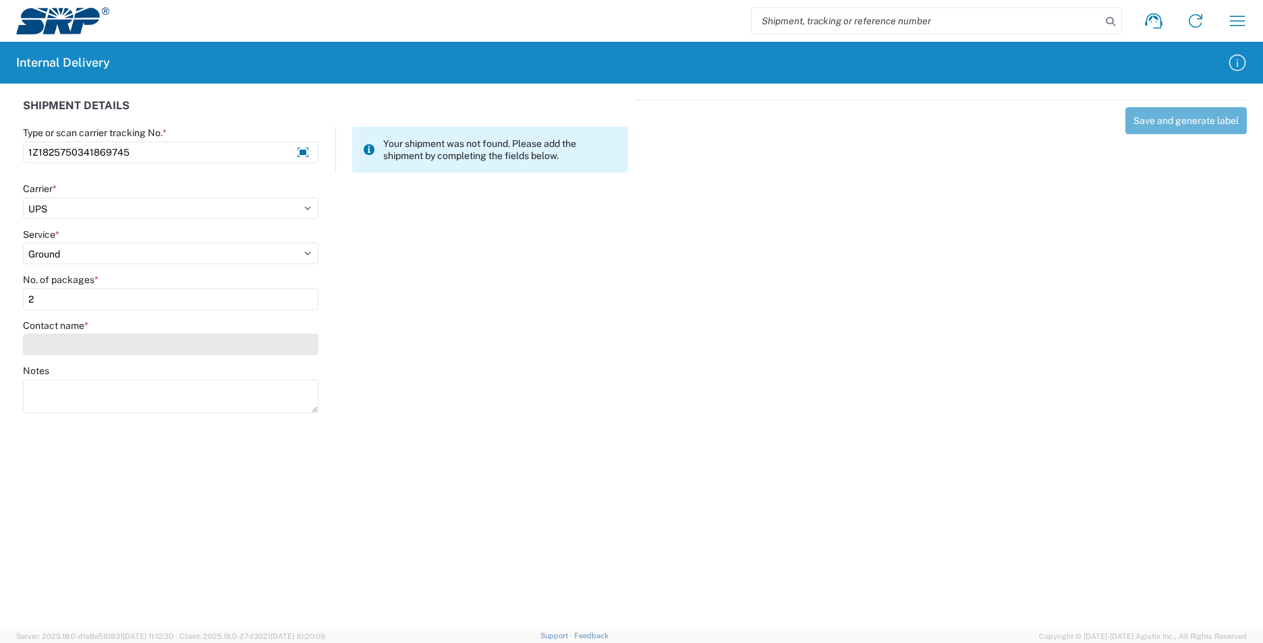
type input "2"
click at [90, 337] on input "Contact name *" at bounding box center [170, 345] width 295 height 22
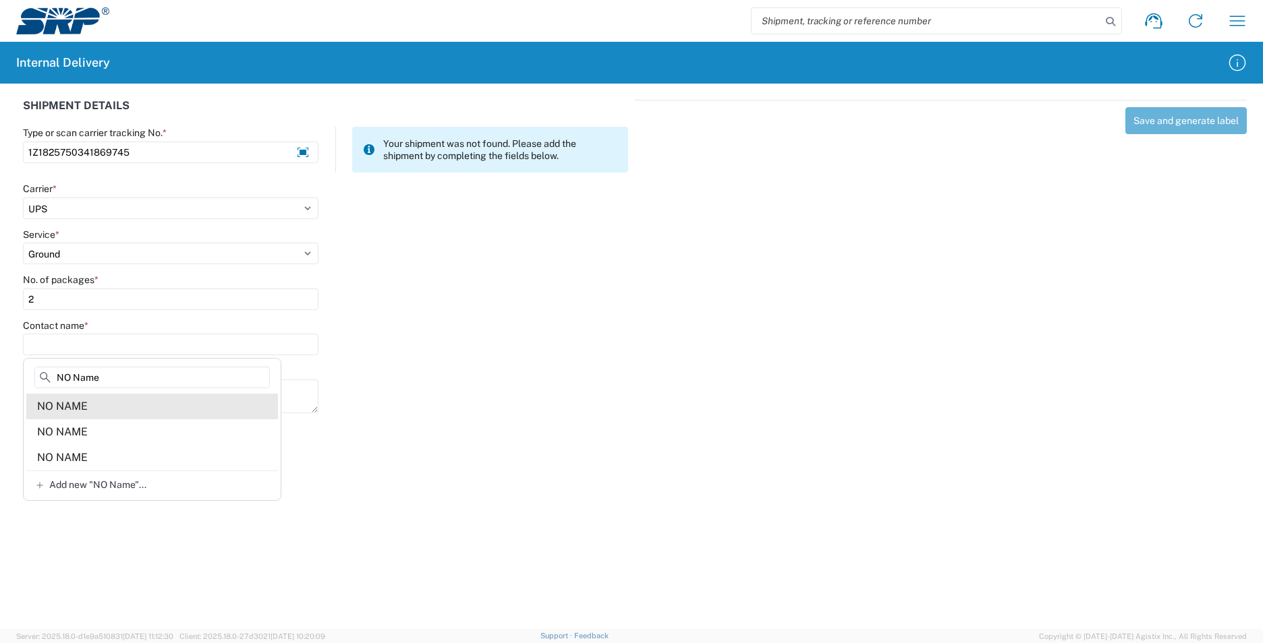
type input "NO Name"
drag, startPoint x: 103, startPoint y: 404, endPoint x: 120, endPoint y: 399, distance: 17.7
click at [103, 403] on agx-address-suggestion-item "NO NAME" at bounding box center [152, 407] width 252 height 26
type input "NO NAME"
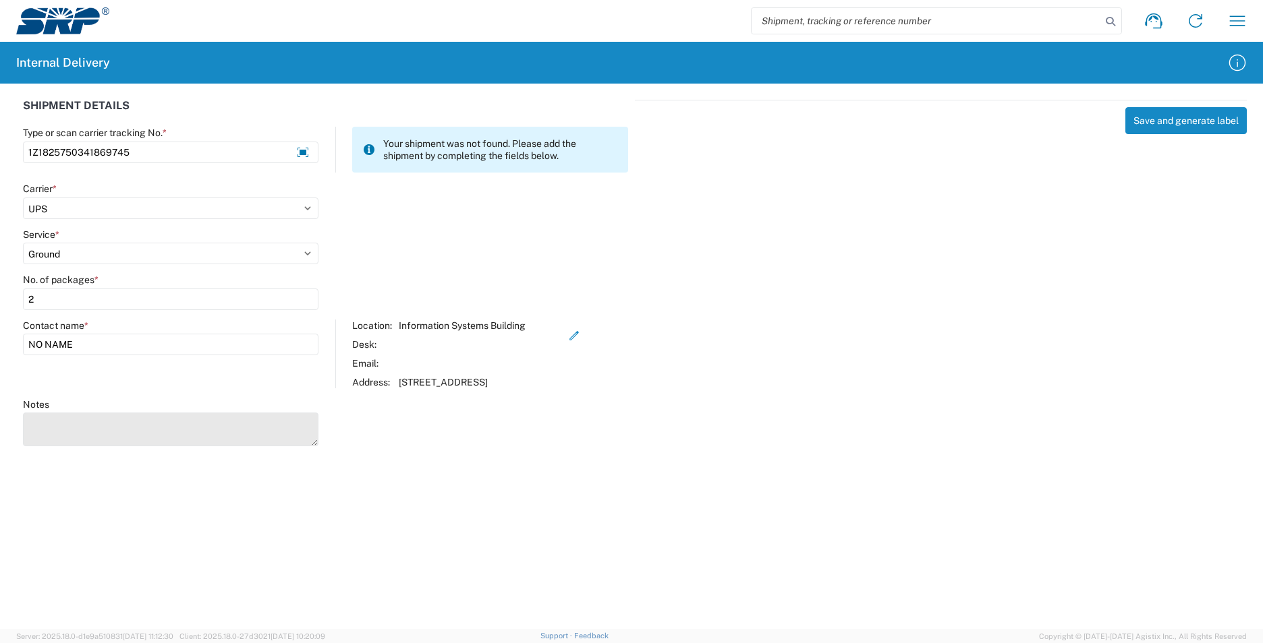
click at [134, 422] on textarea "Notes" at bounding box center [170, 430] width 295 height 34
type textarea "1Z1825750341869754"
click at [1171, 125] on button "Save and generate label" at bounding box center [1185, 120] width 121 height 27
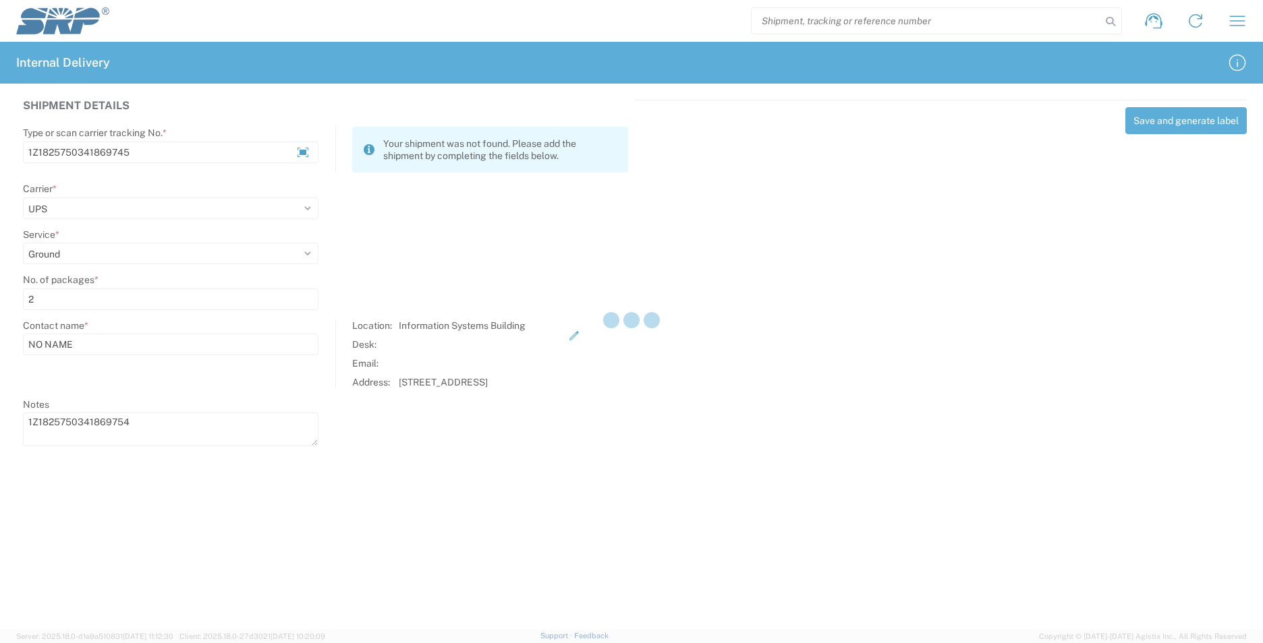
select select
